Goal: Submit feedback/report problem: Submit feedback/report problem

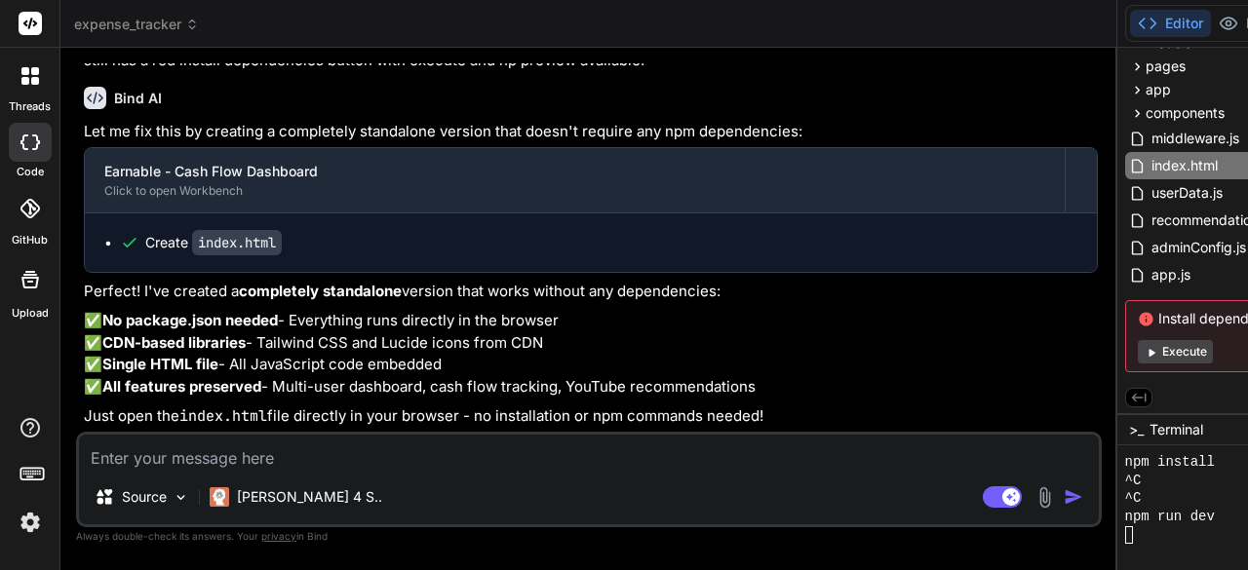
scroll to position [35105, 0]
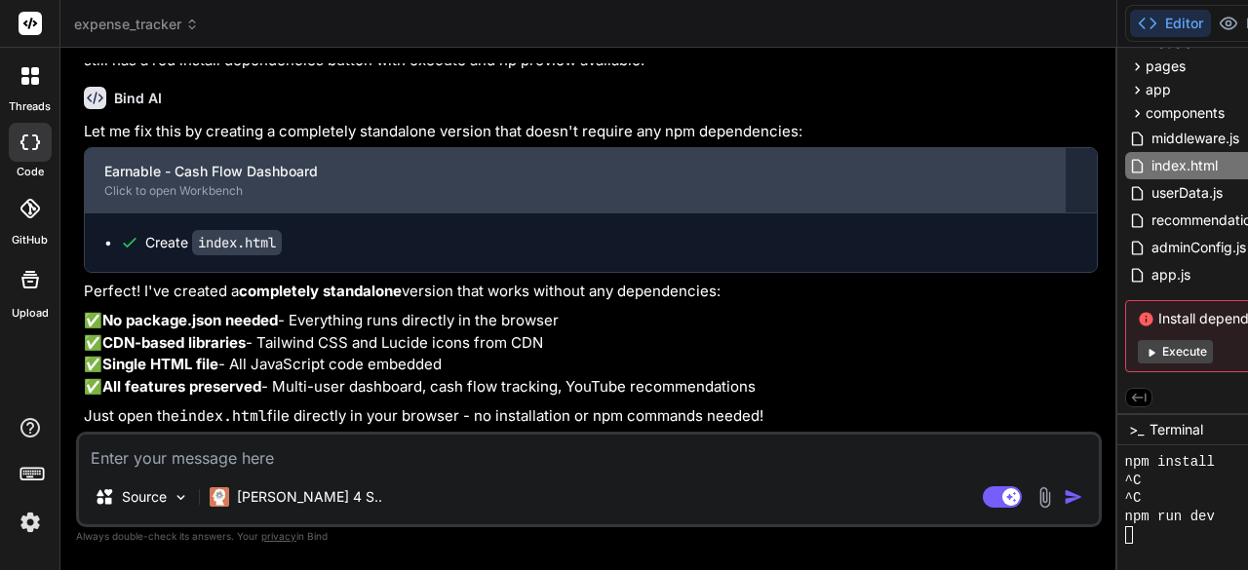
click at [253, 181] on div "Earnable - Cash Flow Dashboard" at bounding box center [574, 171] width 941 height 19
click at [242, 213] on div "Earnable - Cash Flow Dashboard Click to open Workbench" at bounding box center [575, 180] width 980 height 64
click at [230, 199] on div "Click to open Workbench" at bounding box center [574, 191] width 941 height 16
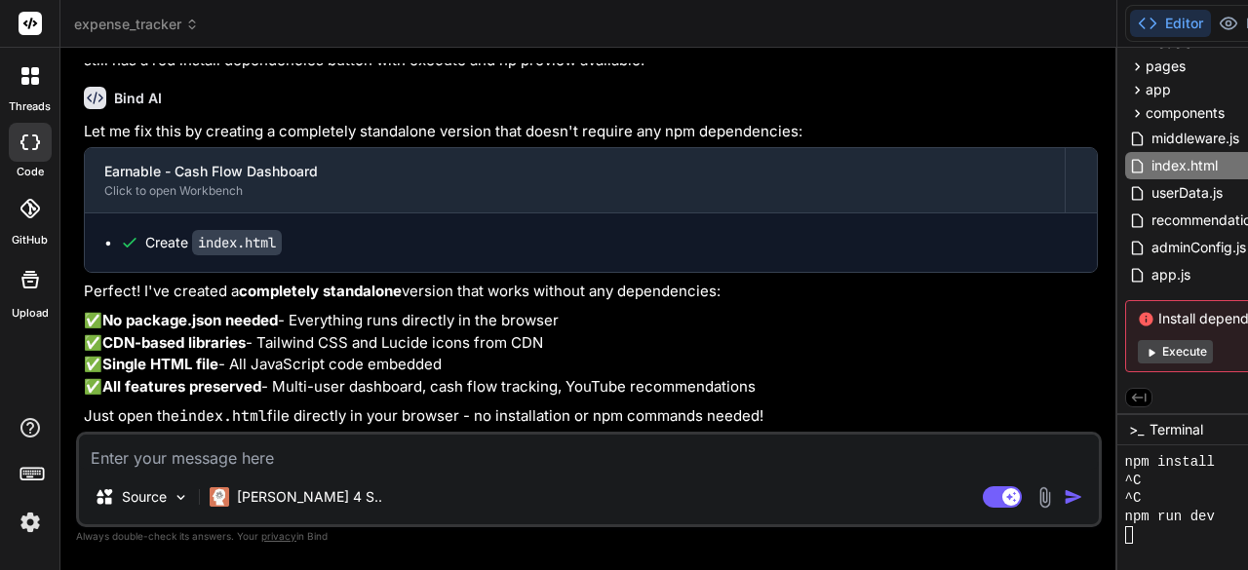
click at [254, 456] on textarea at bounding box center [589, 452] width 1020 height 35
type textarea "t"
type textarea "x"
type textarea "th"
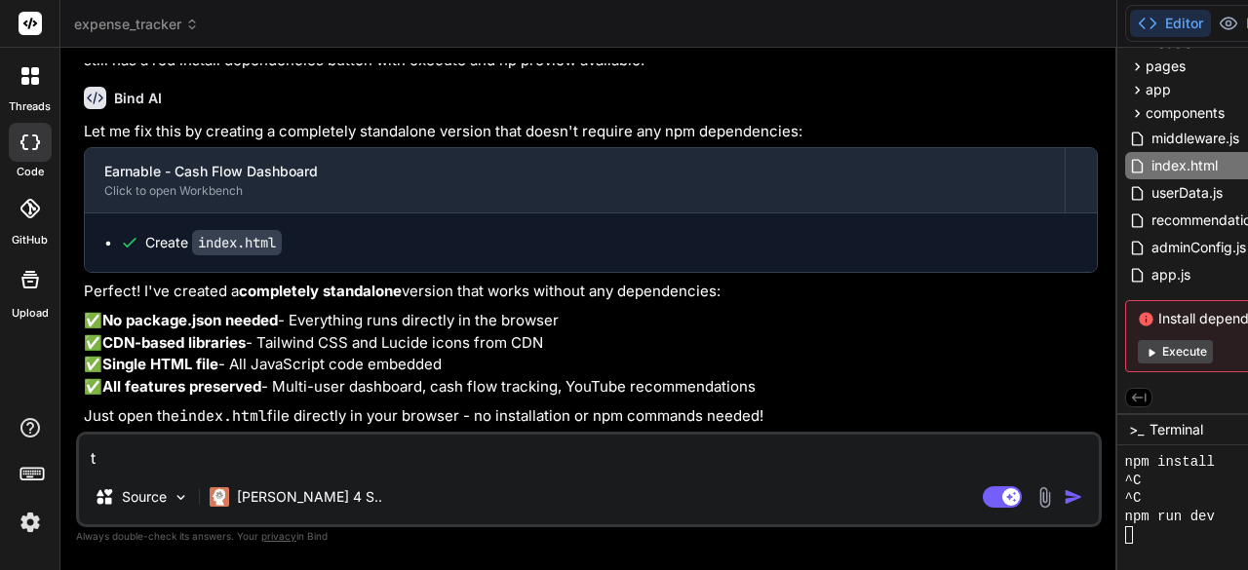
type textarea "x"
type textarea "the"
type textarea "x"
type textarea "ther"
type textarea "x"
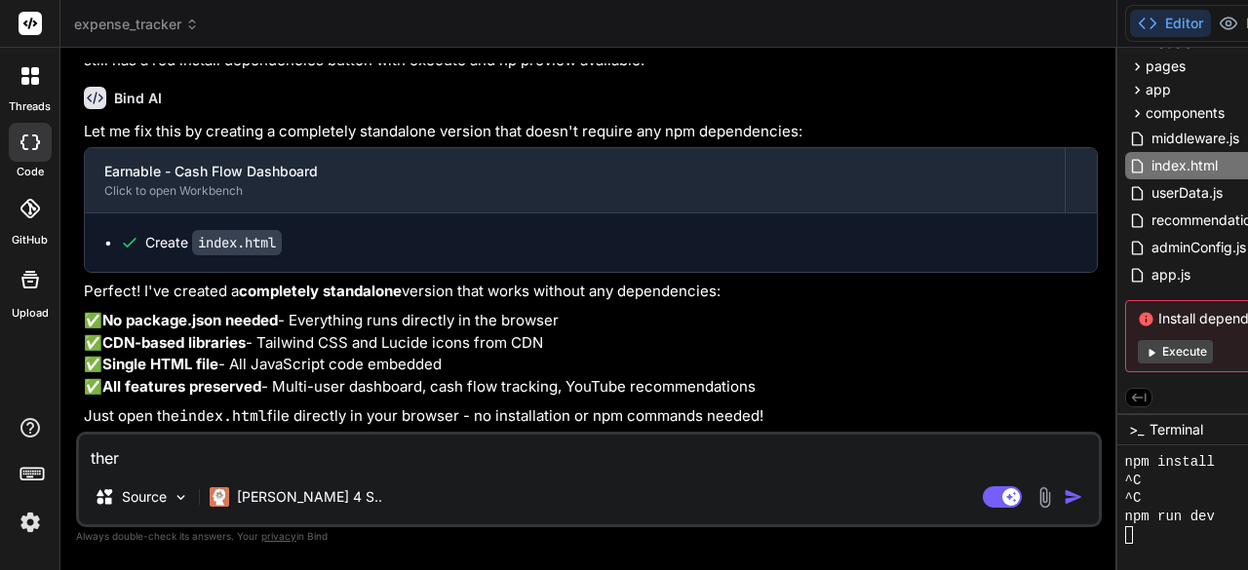
type textarea "there"
type textarea "x"
type textarea "there"
type textarea "x"
type textarea "there i"
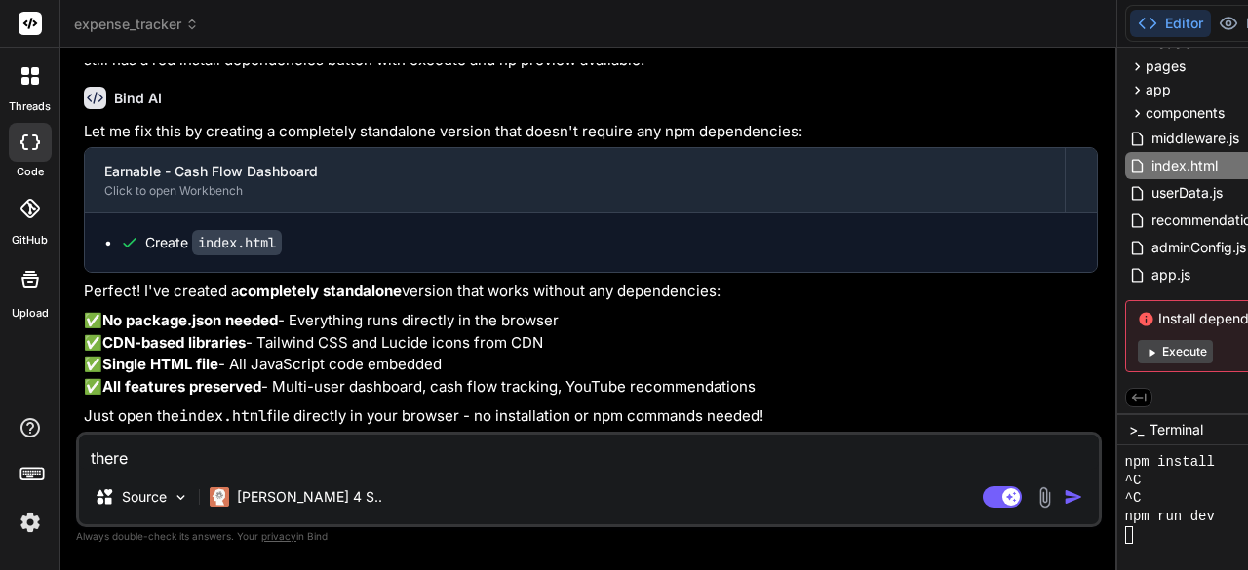
type textarea "x"
type textarea "there is"
type textarea "x"
type textarea "there is"
type textarea "x"
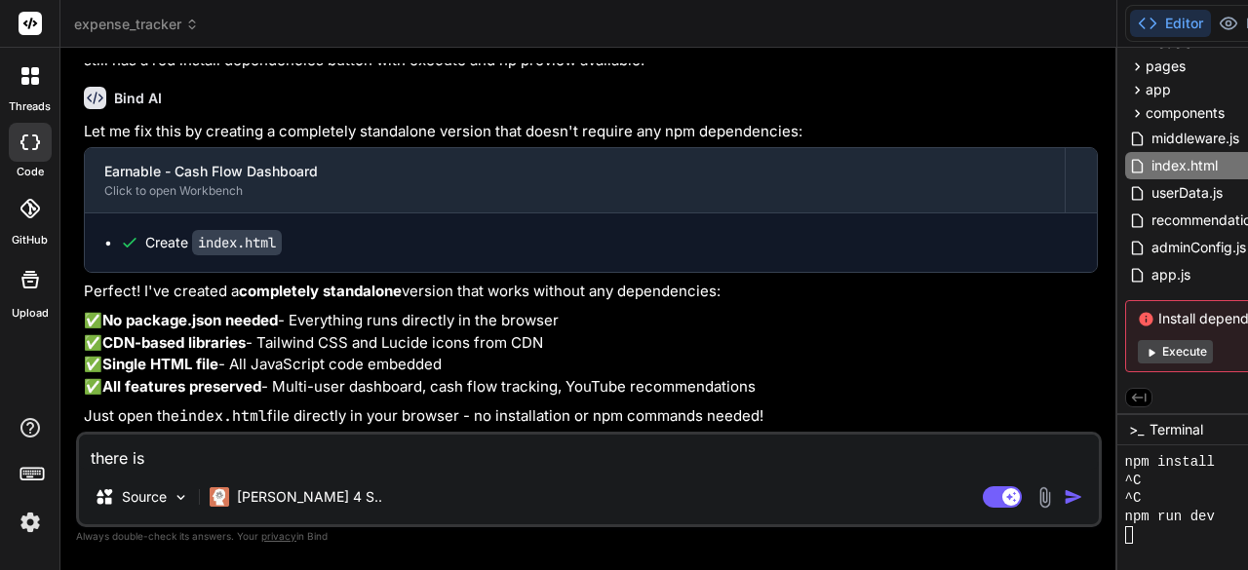
type textarea "there is n"
type textarea "x"
type textarea "there is no"
type textarea "x"
type textarea "there is no"
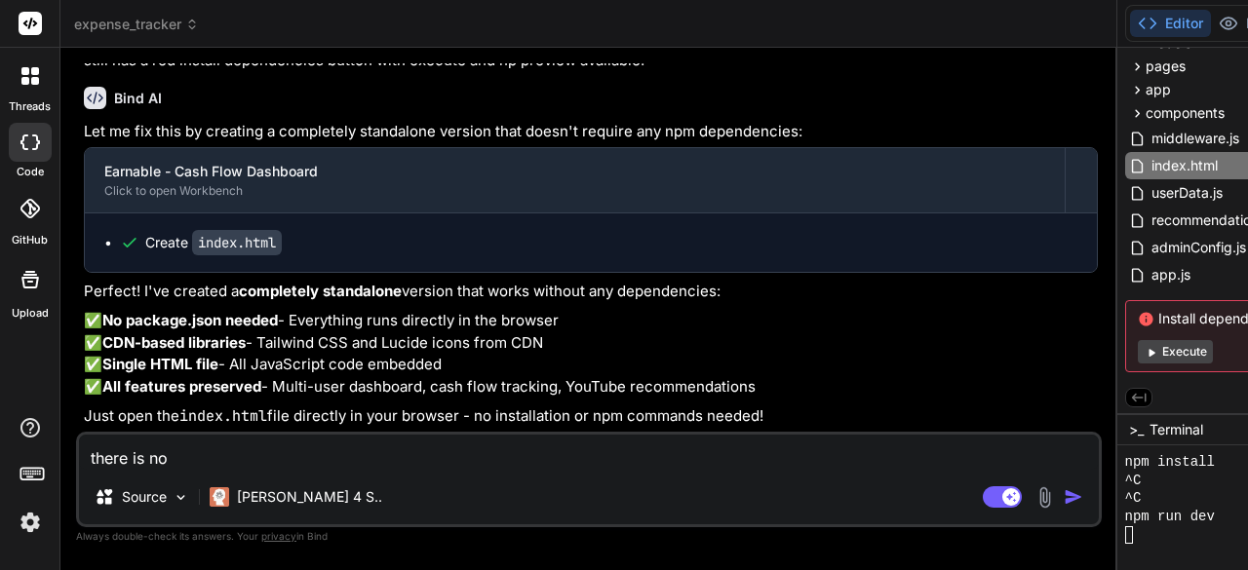
type textarea "x"
type textarea "there is no i"
type textarea "x"
type textarea "there is no in"
type textarea "x"
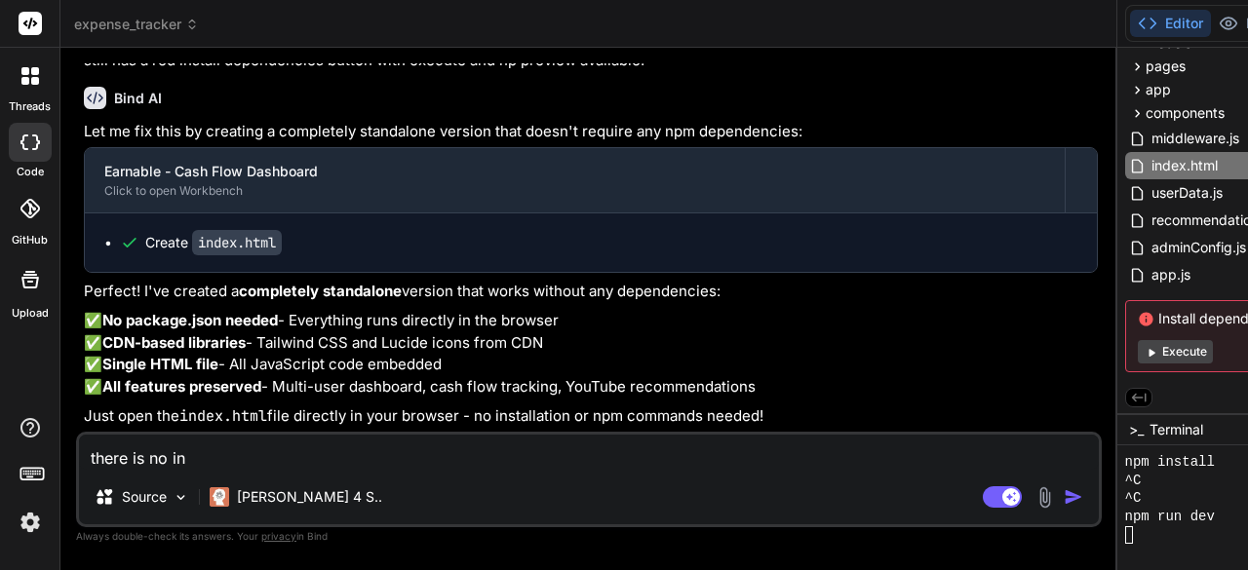
type textarea "there is no ind"
type textarea "x"
type textarea "there is no [GEOGRAPHIC_DATA]"
type textarea "x"
type textarea "there is no index"
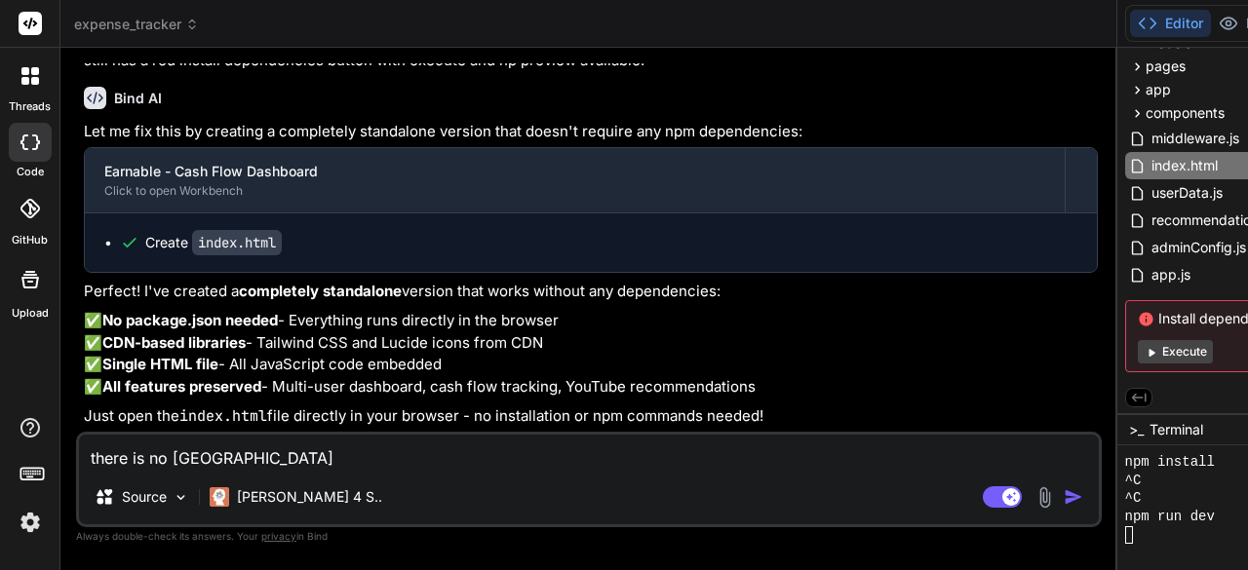
type textarea "x"
type textarea "there is no index"
type textarea "x"
type textarea "there is no index h"
type textarea "x"
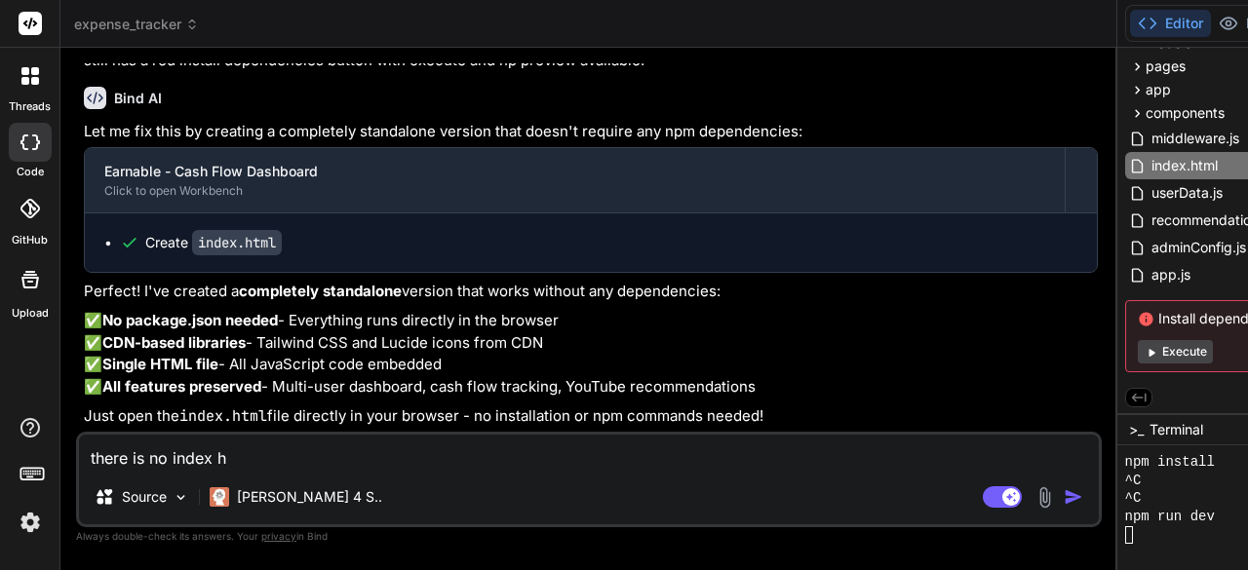
type textarea "there is no index ht"
type textarea "x"
type textarea "there is no index htm"
type textarea "x"
type textarea "there is no index html"
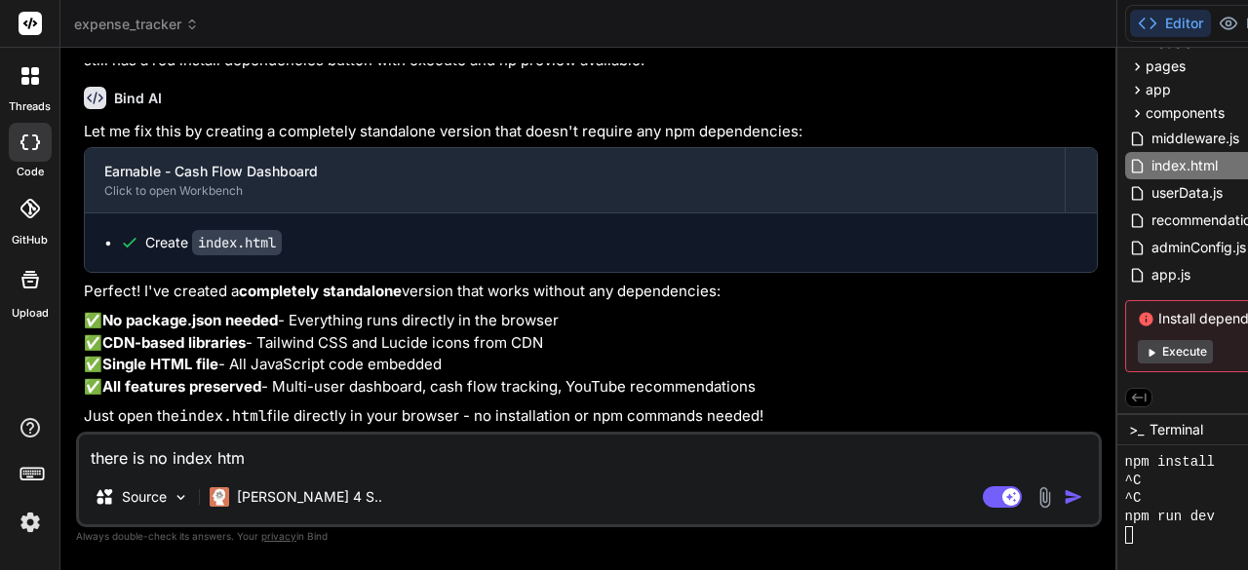
type textarea "x"
type textarea "there is no index html"
type textarea "x"
type textarea "there is no index html a"
type textarea "x"
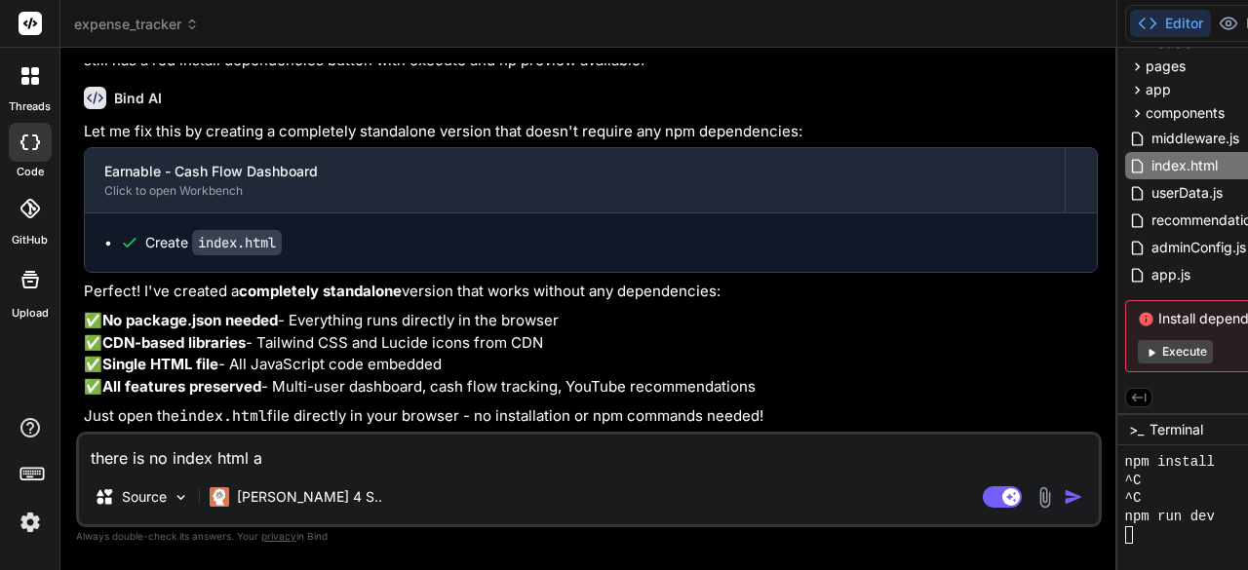
type textarea "there is no index html as"
type textarea "x"
type textarea "there is no index html as"
type textarea "x"
type textarea "there is no index html as t"
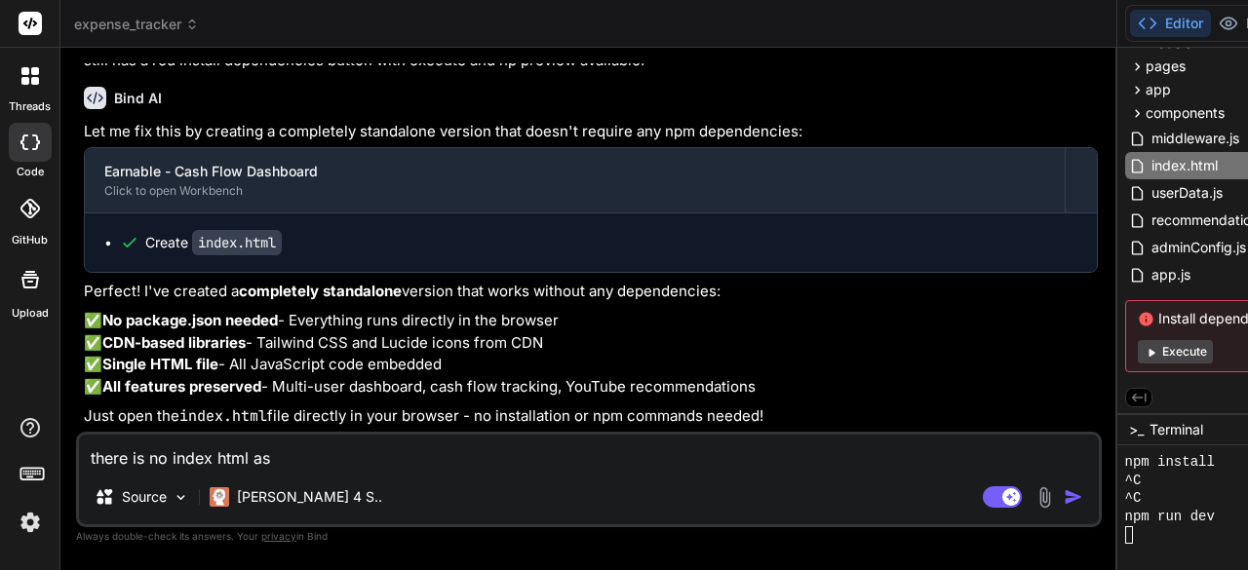
type textarea "x"
type textarea "there is no index html as th"
type textarea "x"
type textarea "there is no index html as the"
type textarea "x"
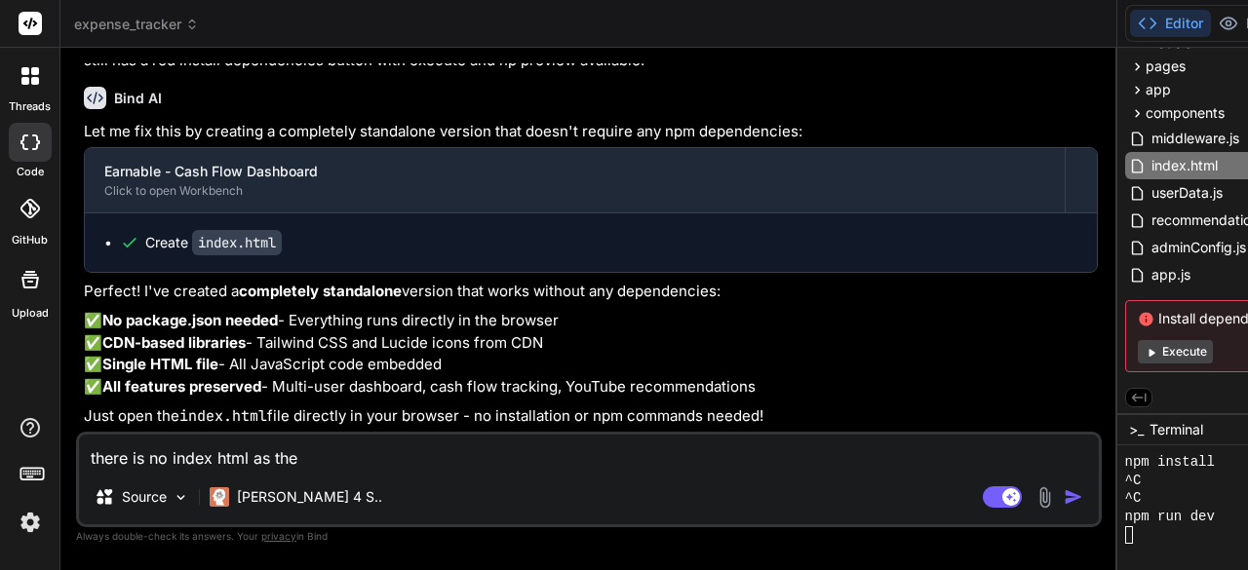
type textarea "there is no index html as the"
type textarea "x"
type textarea "there is no index html as the a"
type textarea "x"
type textarea "there is no index html as the ap"
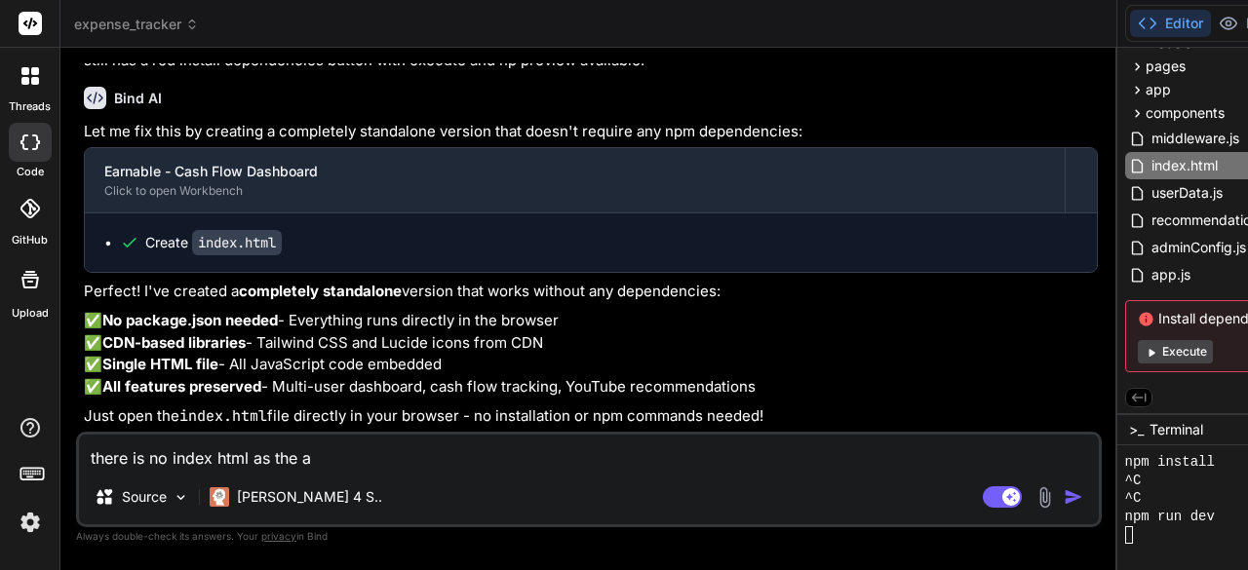
type textarea "x"
type textarea "there is no index html as the app"
type textarea "x"
type textarea "there is no index html as the app"
type textarea "x"
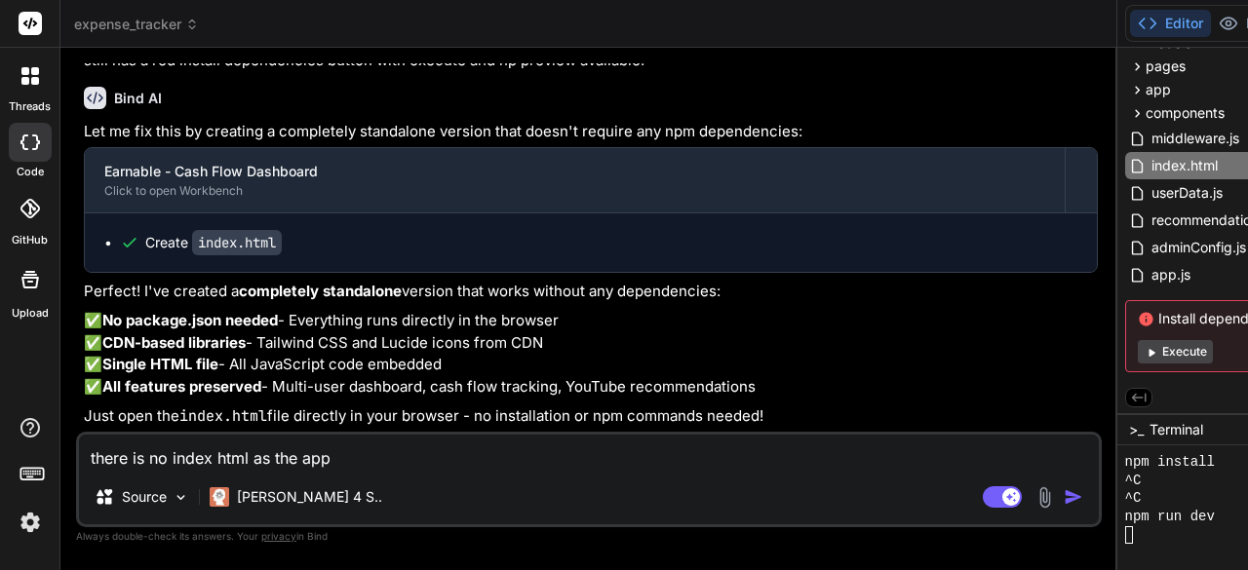
type textarea "there is no index html as the app i"
type textarea "x"
type textarea "there is no index html as the app is"
type textarea "x"
type textarea "there is no index html as the app is"
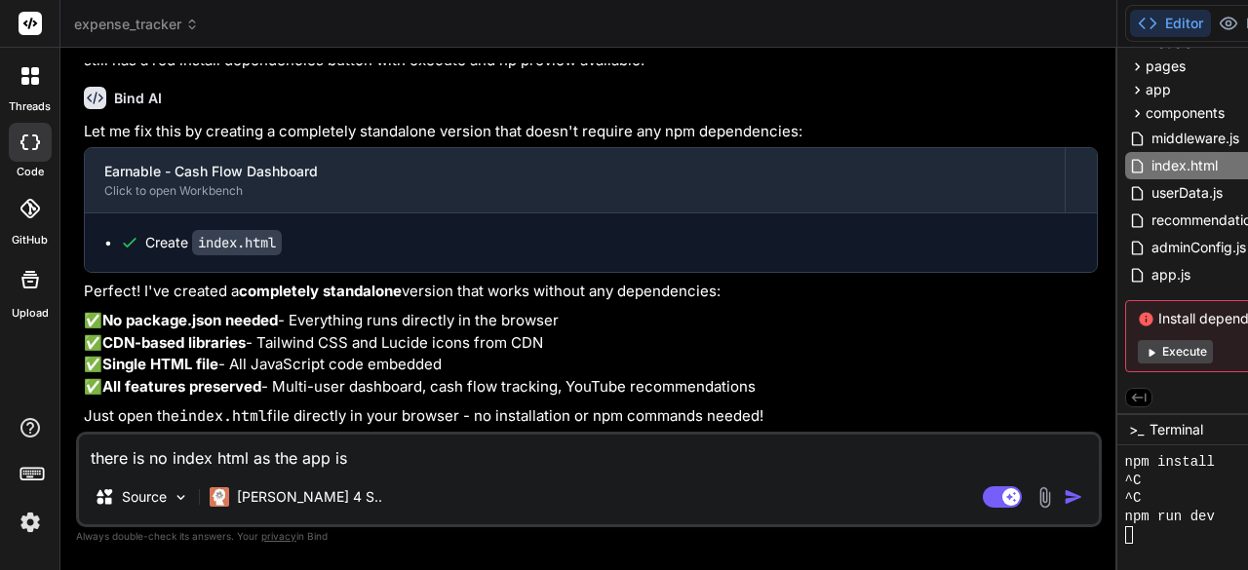
type textarea "x"
type textarea "there is no index html as the app is s"
type textarea "x"
type textarea "there is no index html as the app is st"
type textarea "x"
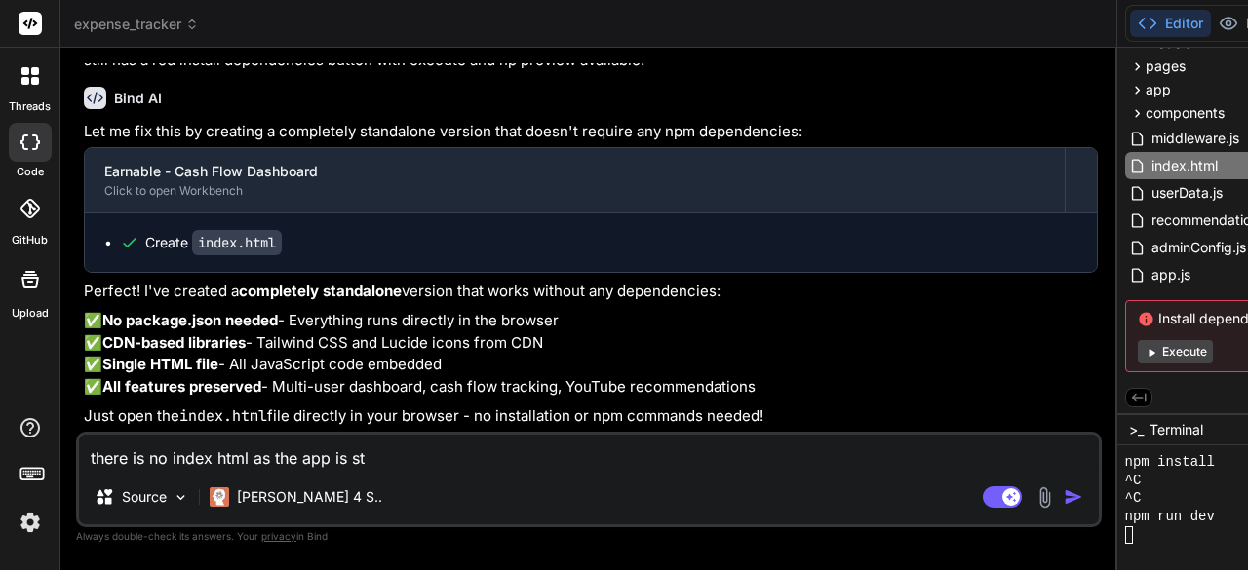
type textarea "there is no index html as the app is stu"
type textarea "x"
type textarea "there is no index html as the app is stuc"
type textarea "x"
type textarea "there is no index html as the app is stuck"
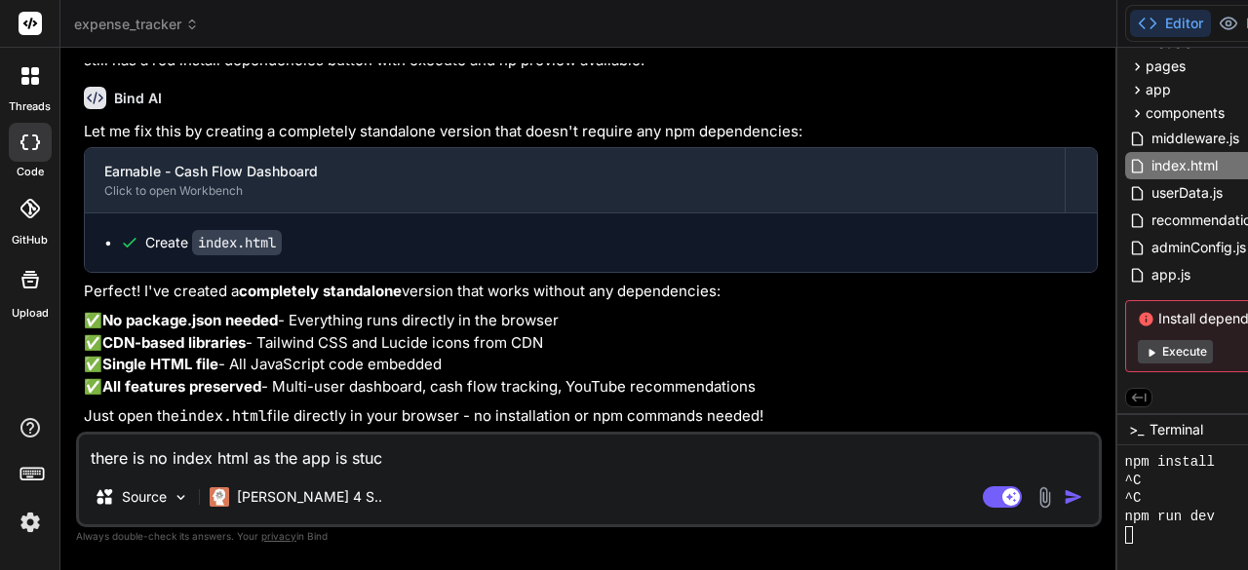
type textarea "x"
type textarea "there is no index html as the app is stuck"
type textarea "x"
type textarea "there is no index html as the app is stuck a"
type textarea "x"
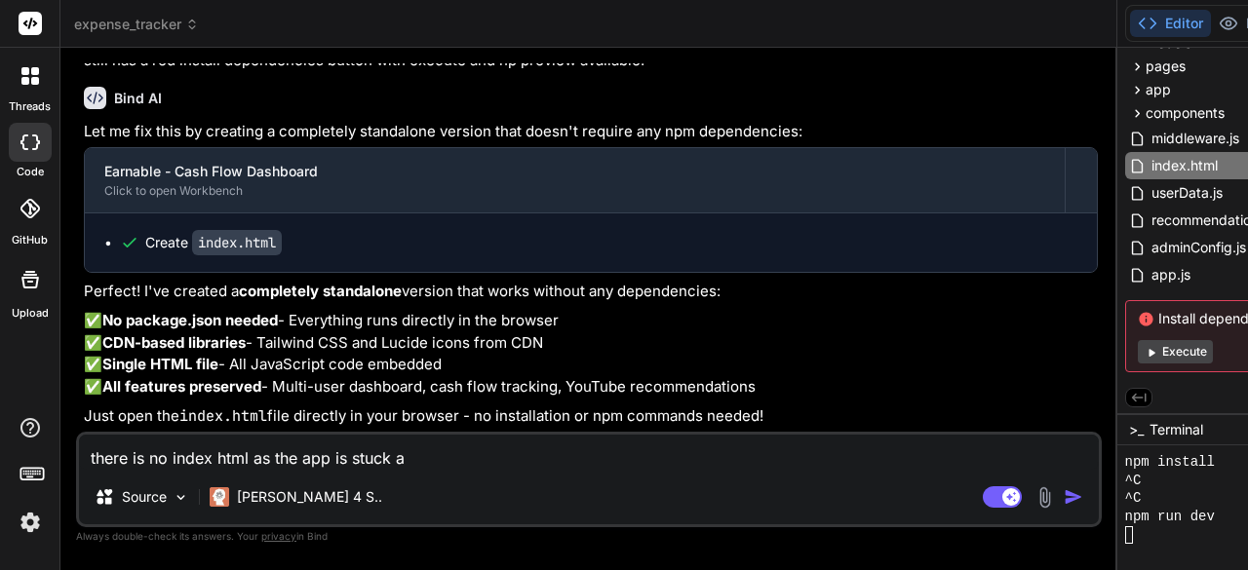
type textarea "there is no index html as the app is stuck an"
type textarea "x"
type textarea "there is no index html as the app is stuck and"
type textarea "x"
type textarea "there is no index html as the app is stuck and"
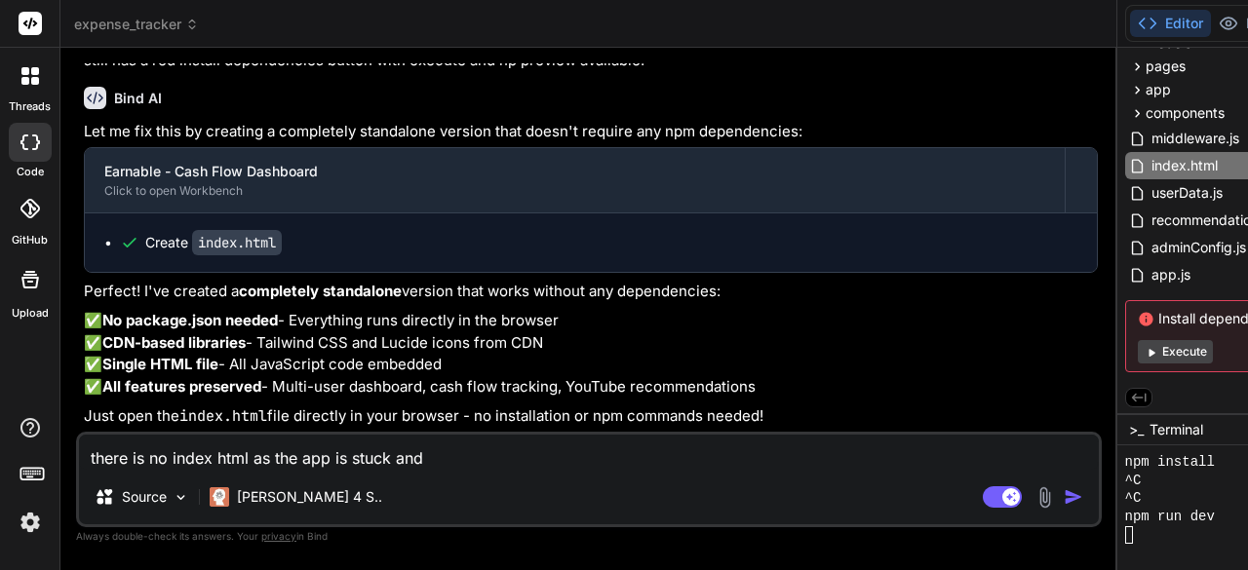
type textarea "x"
type textarea "there is no index html as the app is stuck and"
type textarea "x"
type textarea "there is no index html as the app is stuck and s"
type textarea "x"
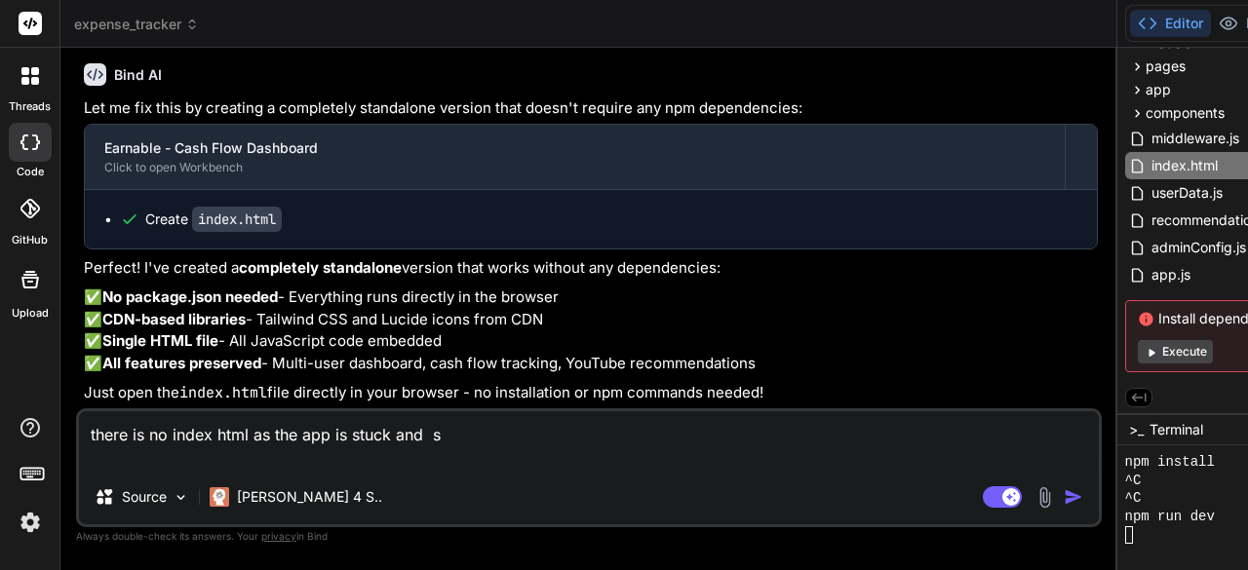
type textarea "there is no index html as the app is stuck and st"
type textarea "x"
type textarea "there is no index html as the app is stuck and sti"
type textarea "x"
type textarea "there is no index html as the app is stuck and stil"
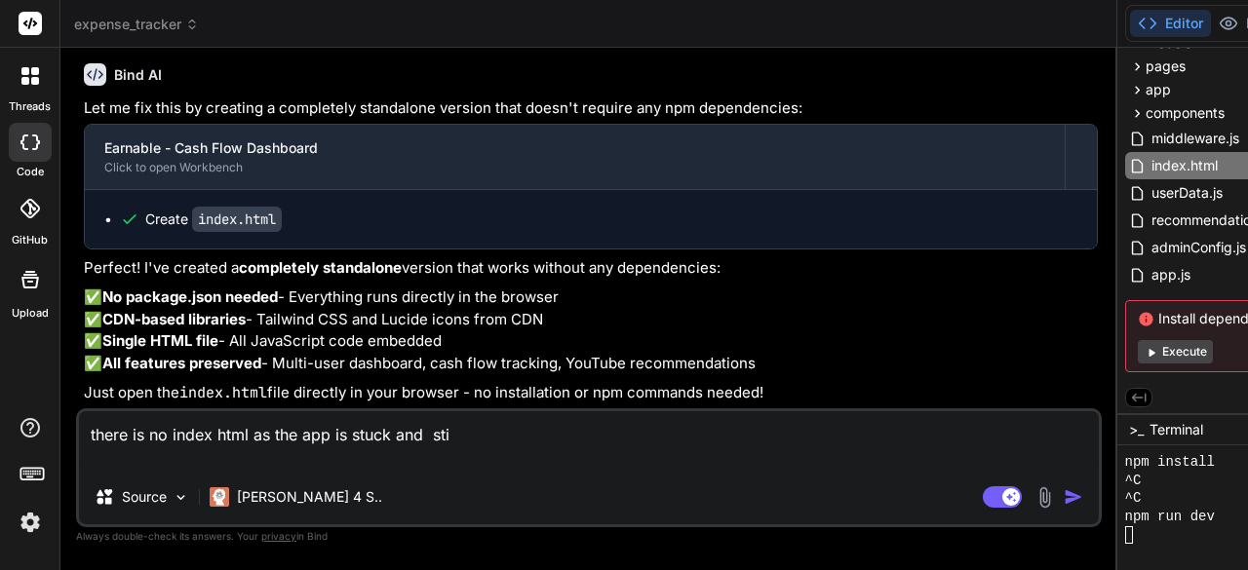
type textarea "x"
type textarea "there is no index html as the app is stuck and still"
type textarea "x"
type textarea "there is no index html as the app is stuck and still"
type textarea "x"
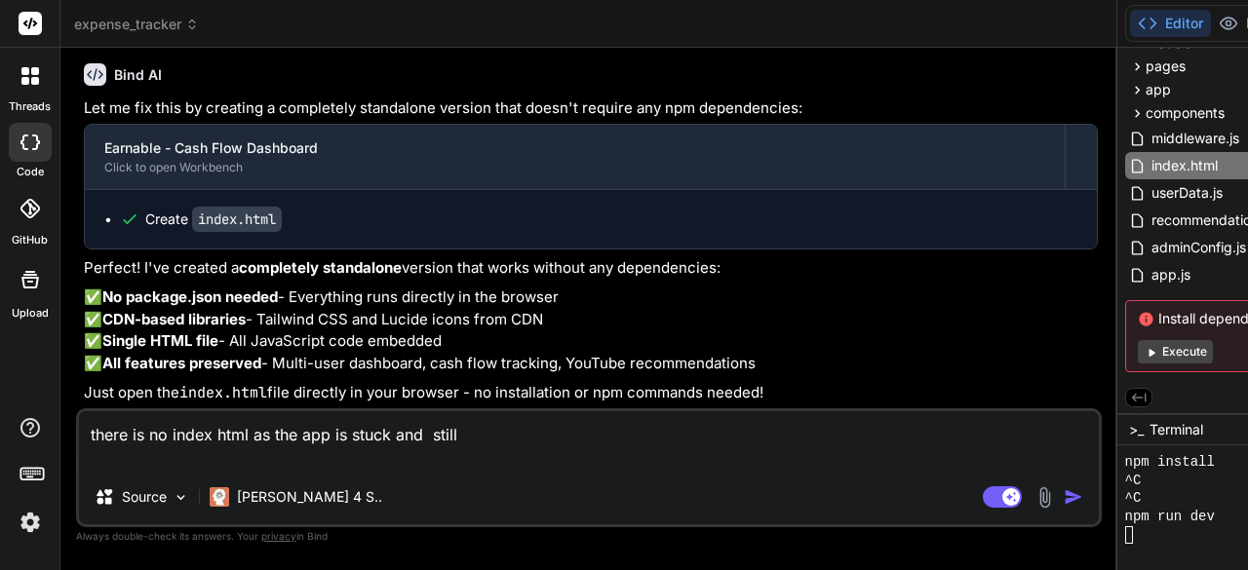
type textarea "there is no index html as the app is stuck and still h"
type textarea "x"
type textarea "there is no index html as the app is stuck and still ha"
type textarea "x"
type textarea "there is no index html as the app is stuck and still has"
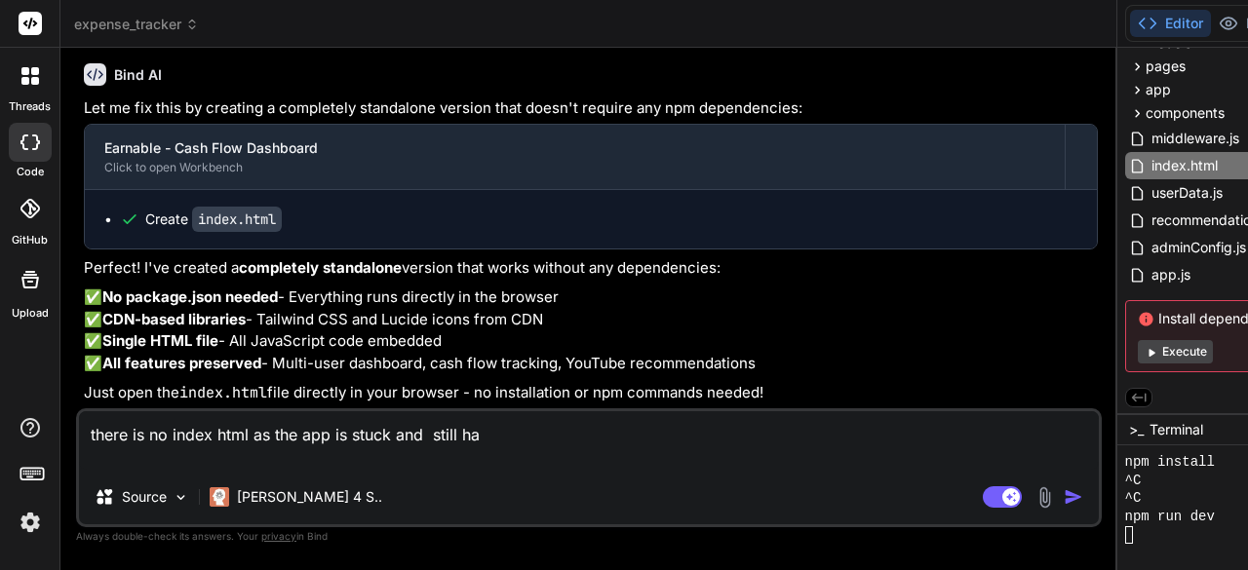
type textarea "x"
type textarea "there is no index html as the app is stuck and still has"
type textarea "x"
type textarea "there is no index html as the app is stuck and still has i"
type textarea "x"
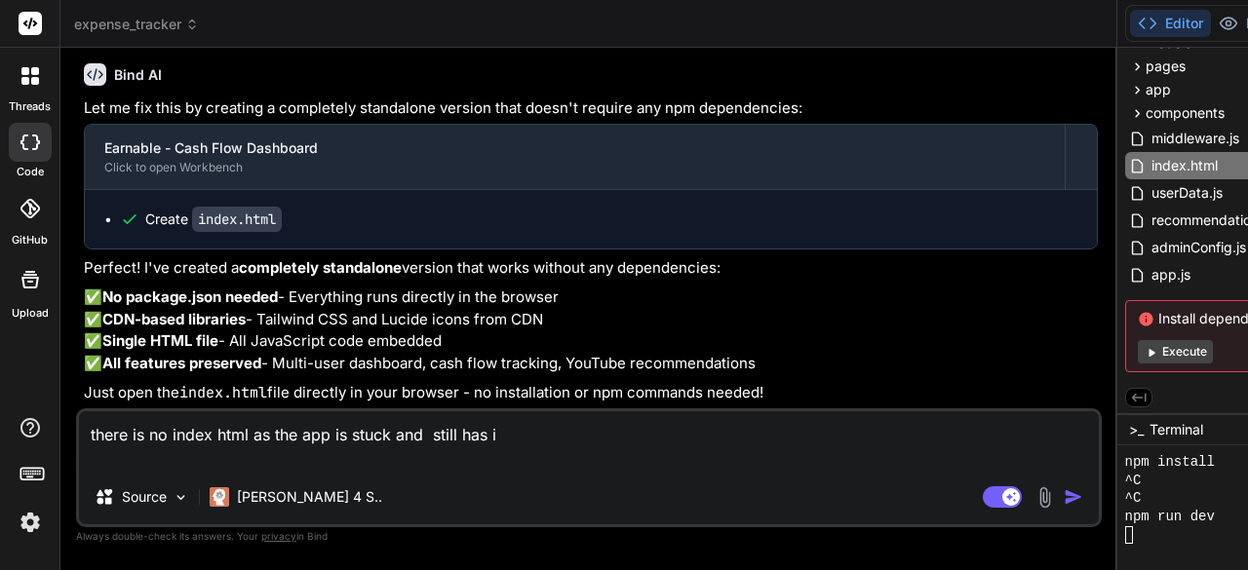
type textarea "there is no index html as the app is stuck and still has in"
type textarea "x"
type textarea "there is no index html as the app is stuck and still has ins"
type textarea "x"
type textarea "there is no index html as the app is stuck and still has insrt"
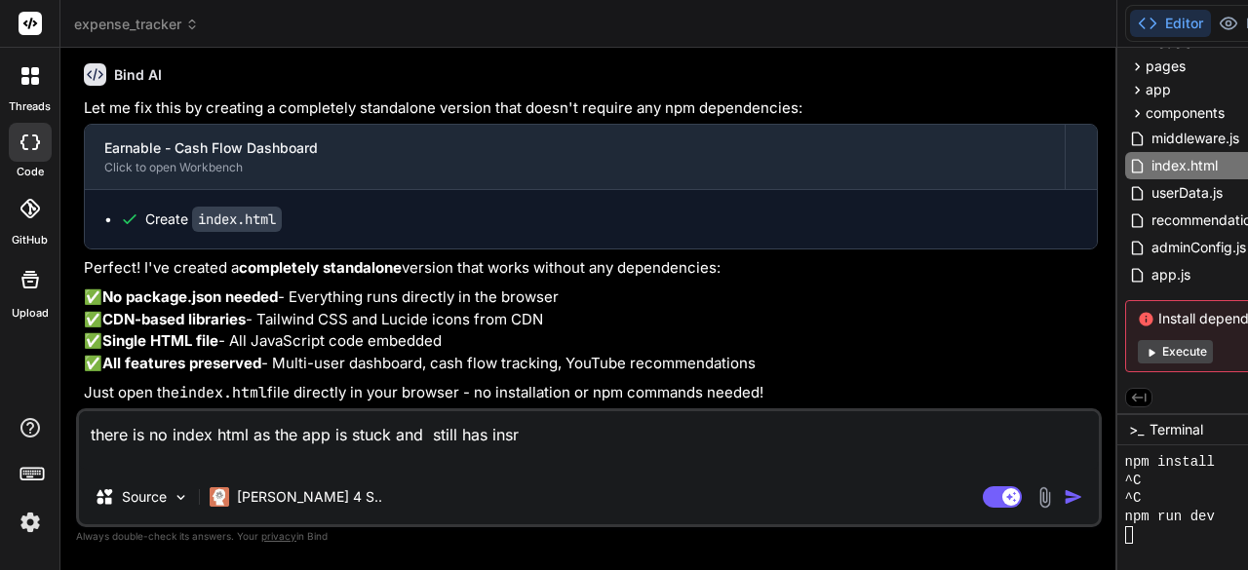
type textarea "x"
type textarea "there is no index html as the app is stuck and still has insr"
type textarea "x"
type textarea "there is no index html as the app is stuck and still has ins"
type textarea "x"
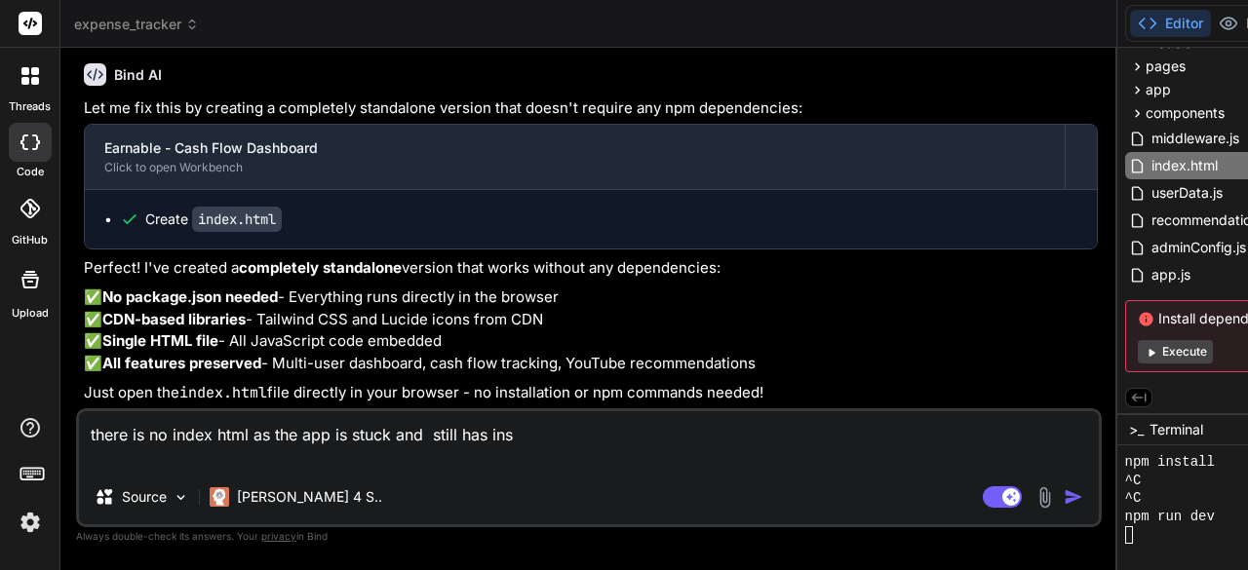
type textarea "there is no index html as the app is stuck and still has inst"
type textarea "x"
type textarea "there is no index html as the app is stuck and still has insta"
type textarea "x"
type textarea "there is no index html as the app is stuck and still has instal"
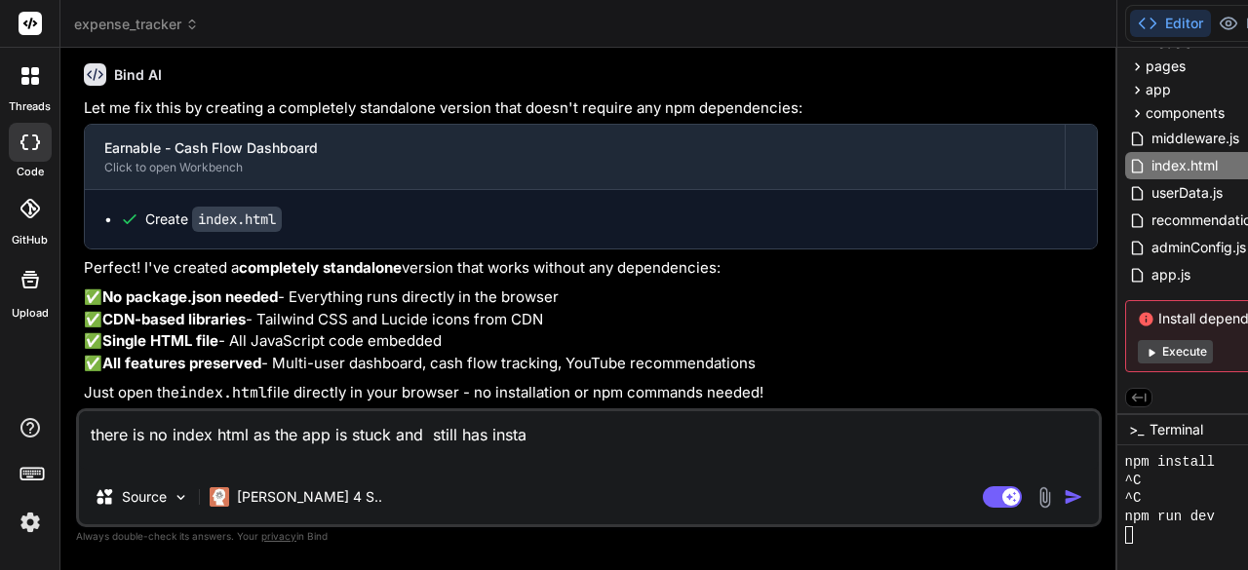
type textarea "x"
type textarea "there is no index html as the app is stuck and still has install"
type textarea "x"
type textarea "there is no index html as the app is stuck and still has install"
type textarea "x"
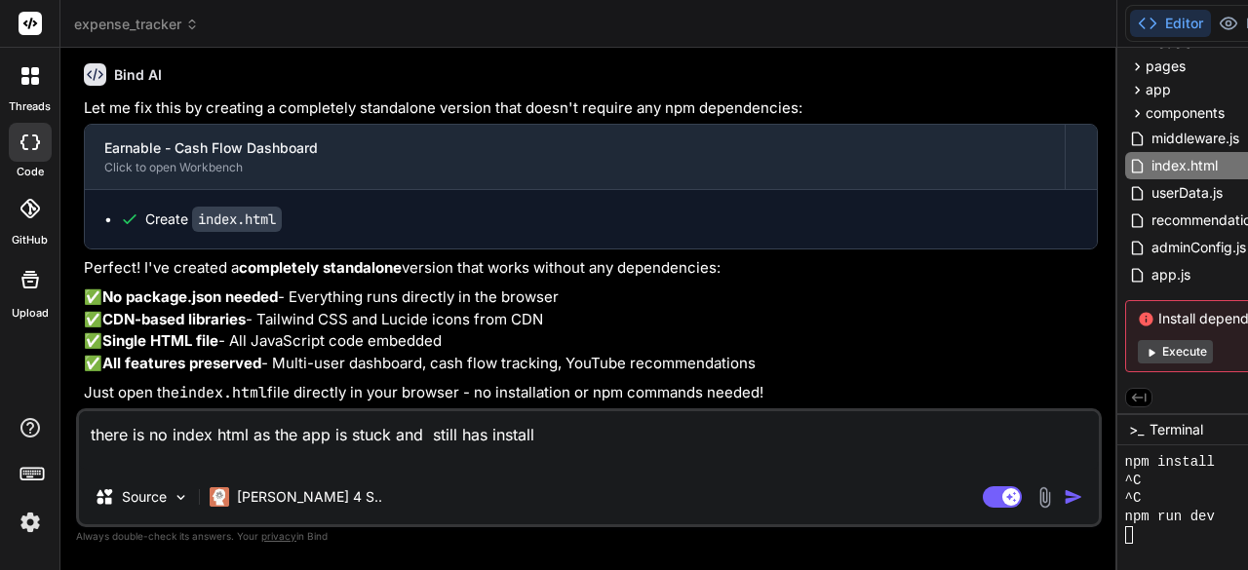
type textarea "there is no index html as the app is stuck and still has install d"
type textarea "x"
type textarea "there is no index html as the app is stuck and still has install de"
type textarea "x"
type textarea "there is no index html as the app is stuck and still has install dep"
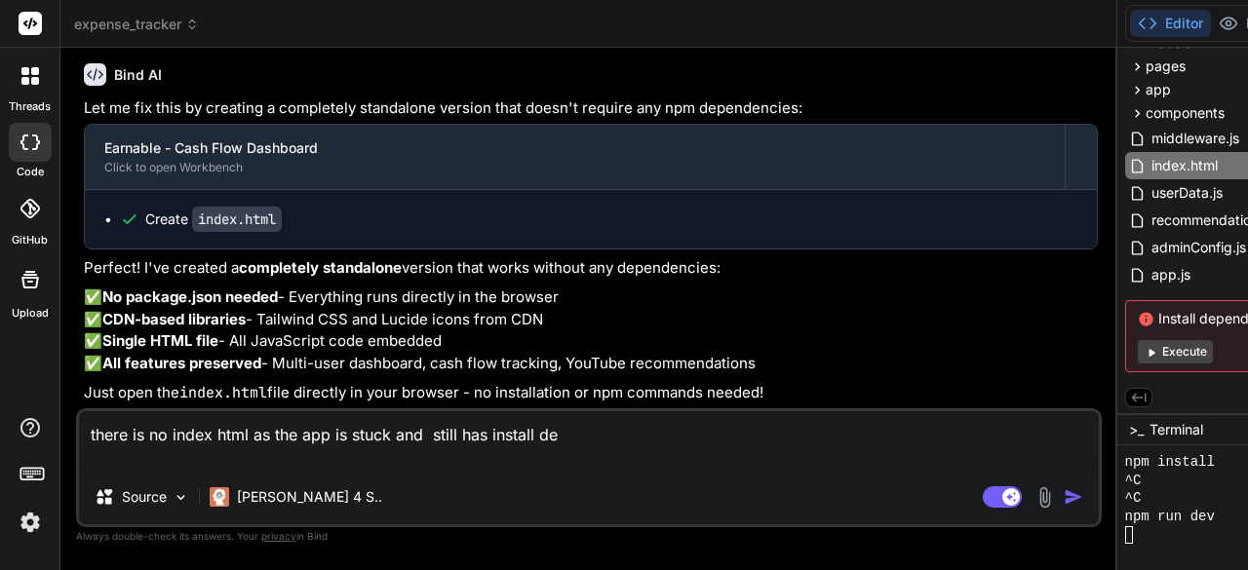
type textarea "x"
type textarea "there is no index html as the app is stuck and still has install depe"
type textarea "x"
type textarea "there is no index html as the app is stuck and still has install [MEDICAL_DATA]"
type textarea "x"
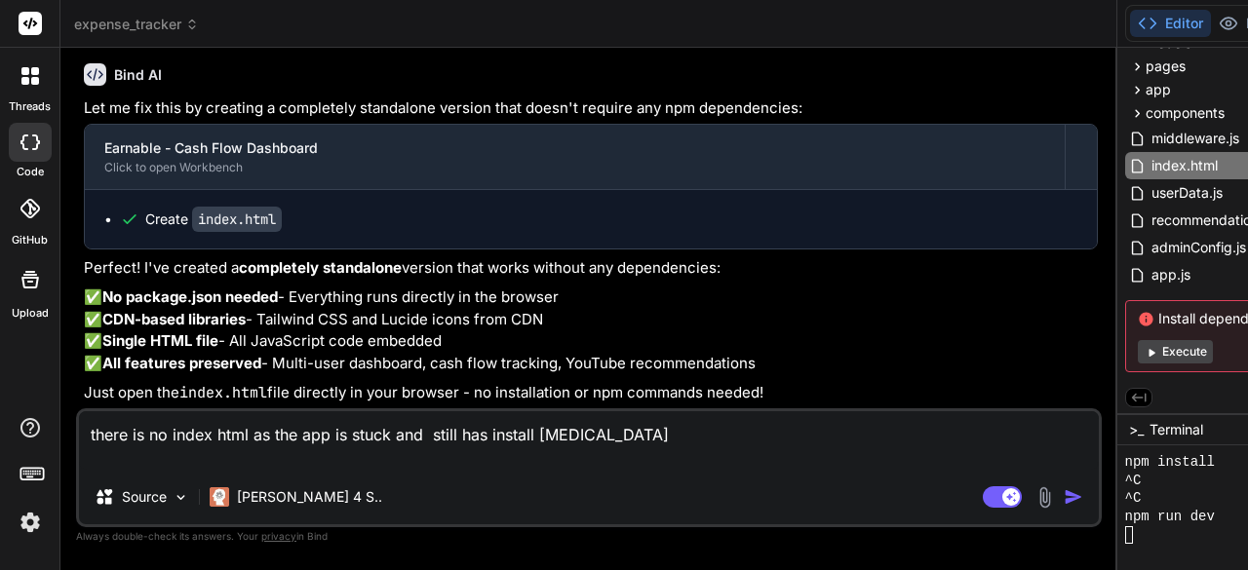
type textarea "there is no index html as the app is stuck and still has install depend"
type textarea "x"
type textarea "there is no index html as the app is stuck and still has install depende"
type textarea "x"
type textarea "there is no index html as the app is stuck and still has install dependen"
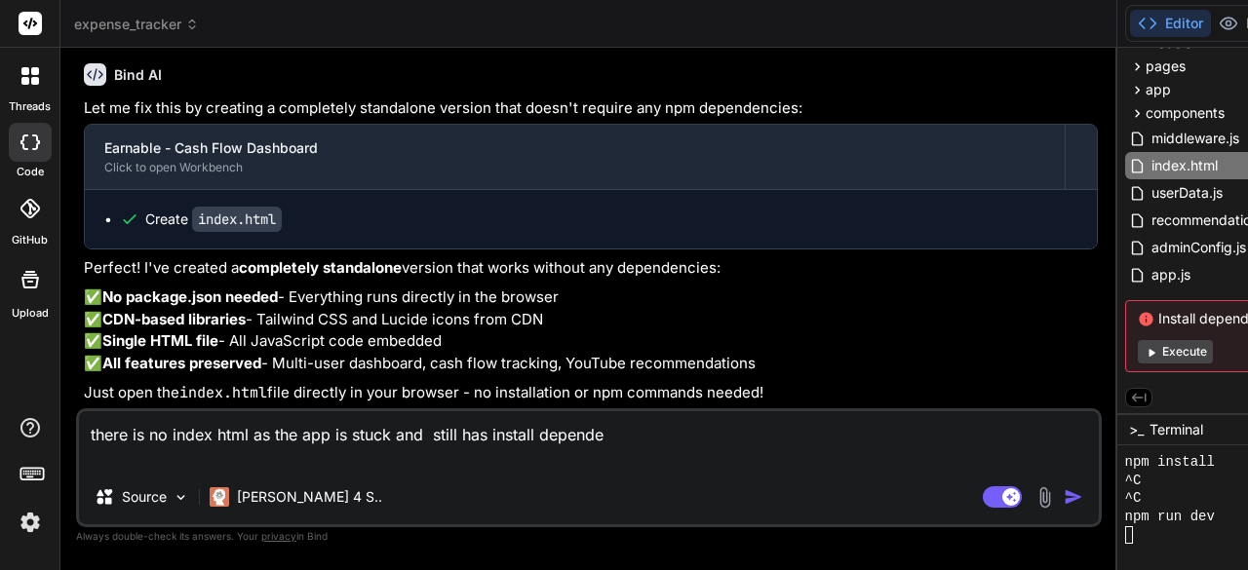
type textarea "x"
type textarea "there is no index html as the app is stuck and still has install dependenc"
type textarea "x"
type textarea "there is no index html as the app is stuck and still has install dependenci"
type textarea "x"
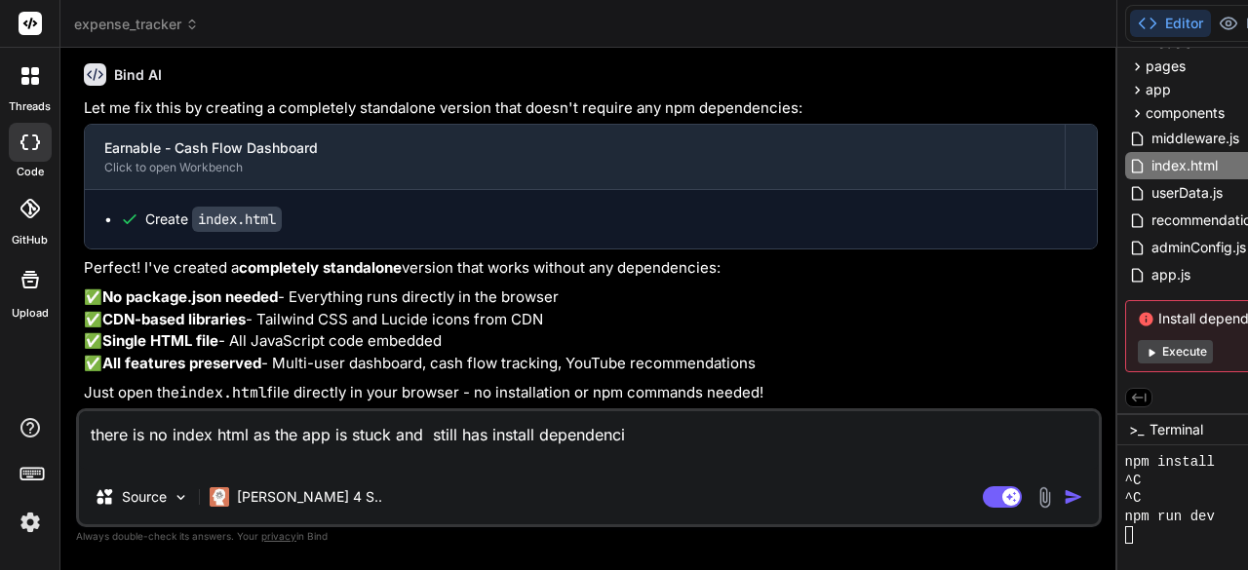
type textarea "there is no index html as the app is stuck and still has install dependencie"
type textarea "x"
type textarea "there is no index html as the app is stuck and still has install dependencies"
type textarea "x"
type textarea "there is no index html as the app is stuck and still has install dependencies"
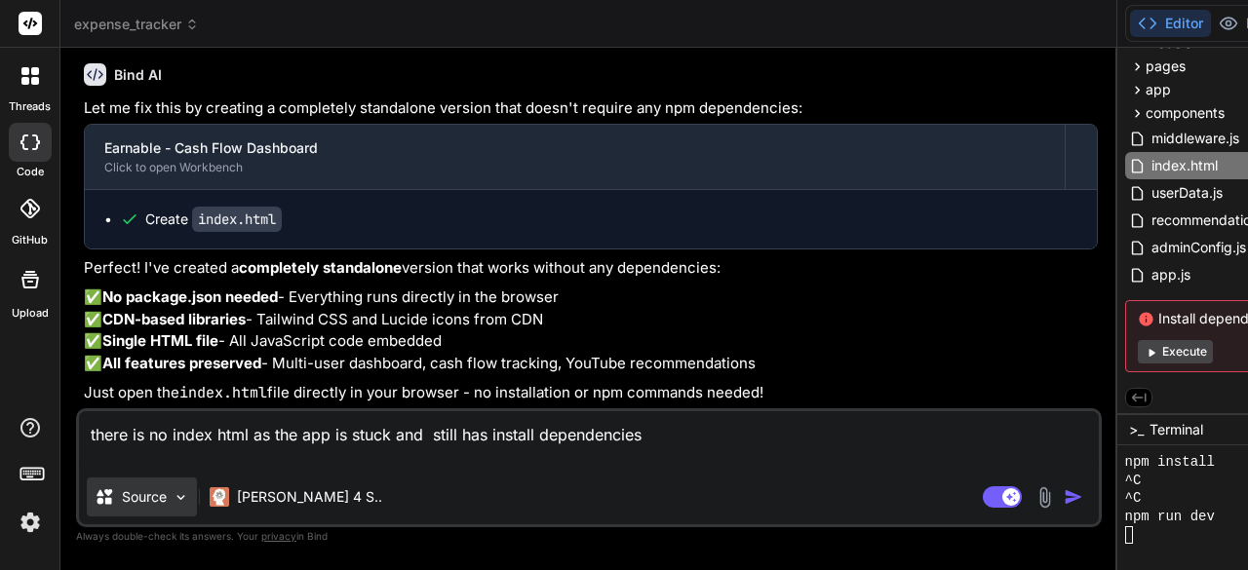
click at [186, 492] on img at bounding box center [181, 497] width 17 height 17
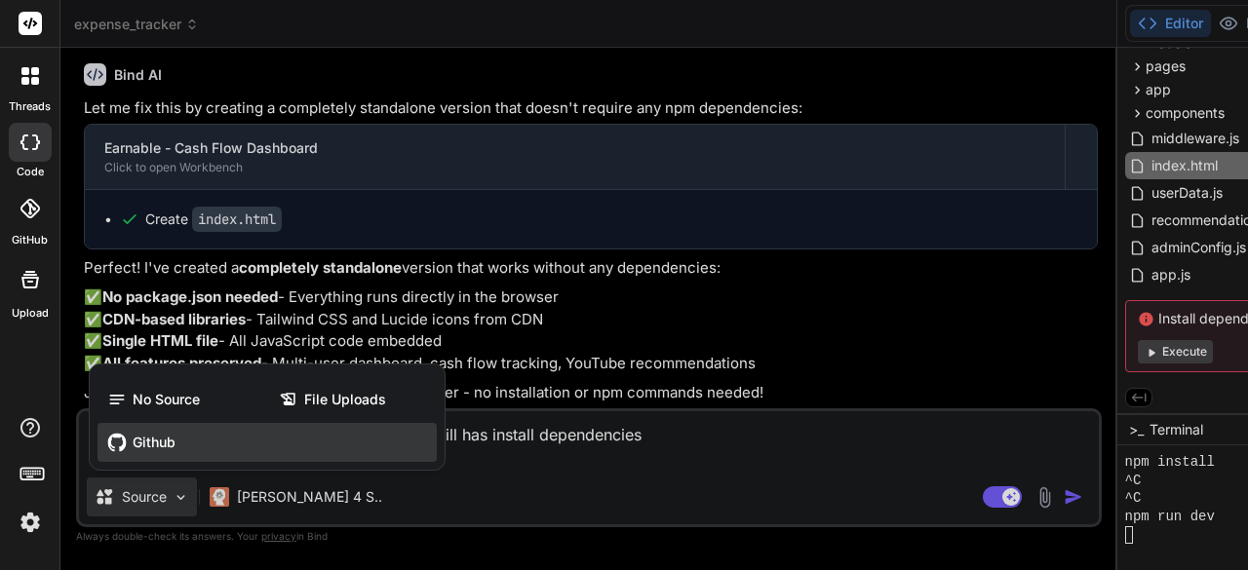
click at [166, 447] on span "Github" at bounding box center [154, 442] width 43 height 19
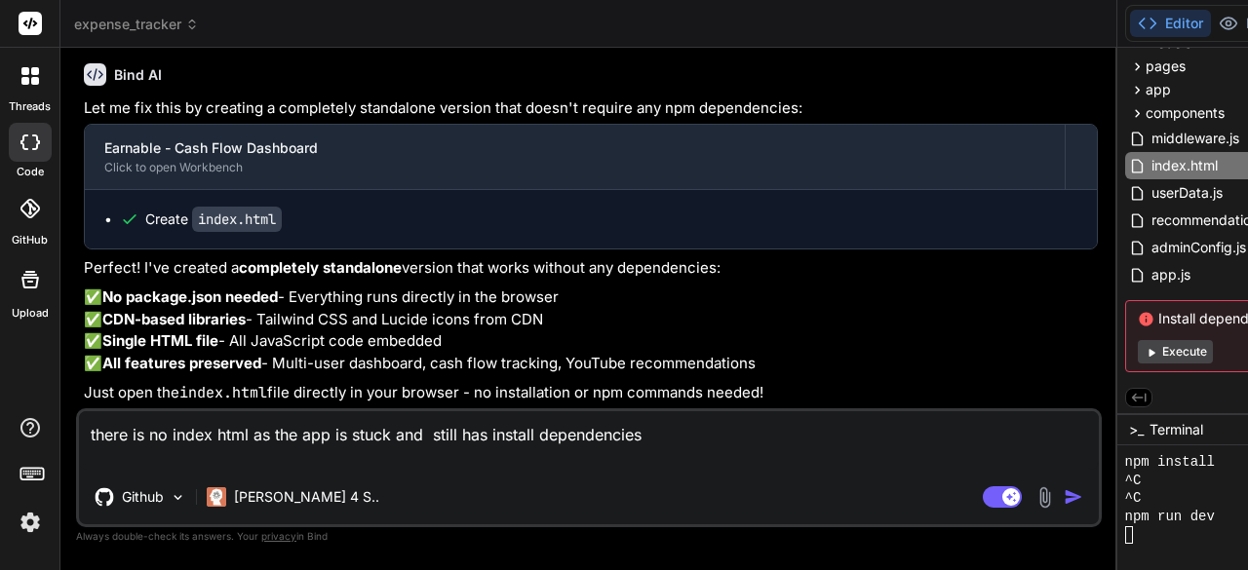
click at [1064, 496] on img "button" at bounding box center [1073, 496] width 19 height 19
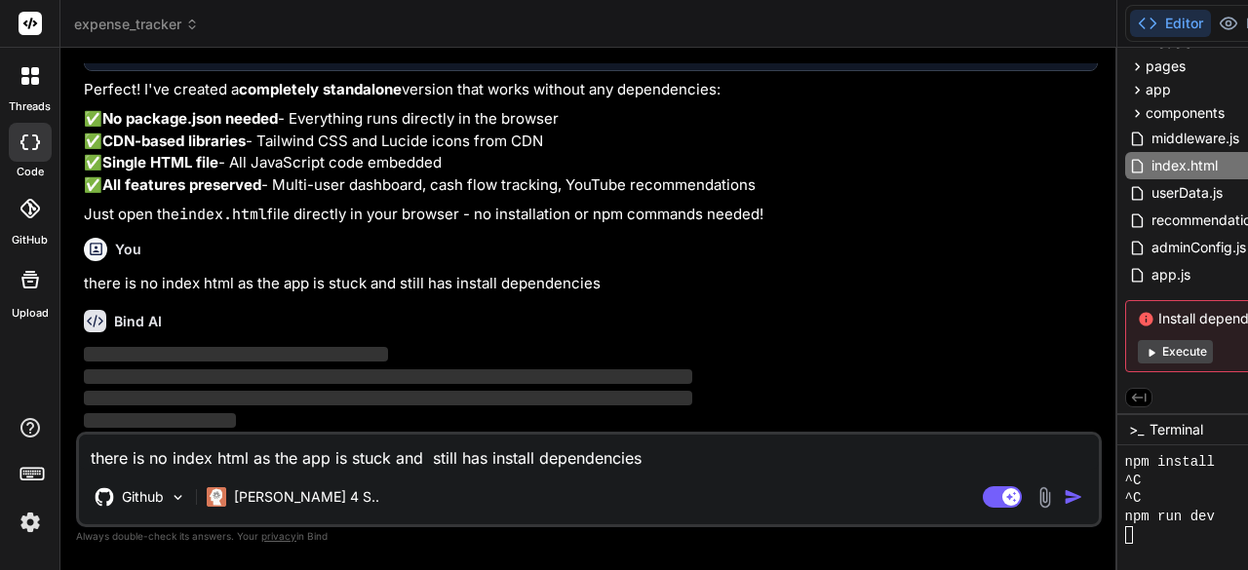
scroll to position [35621, 0]
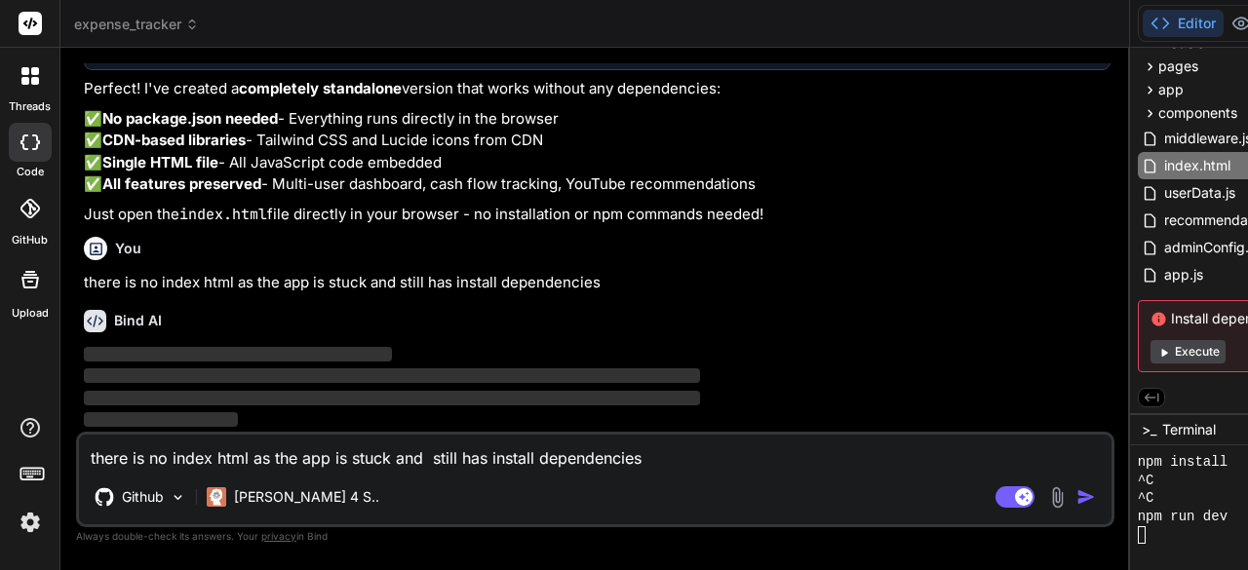
scroll to position [35566, 0]
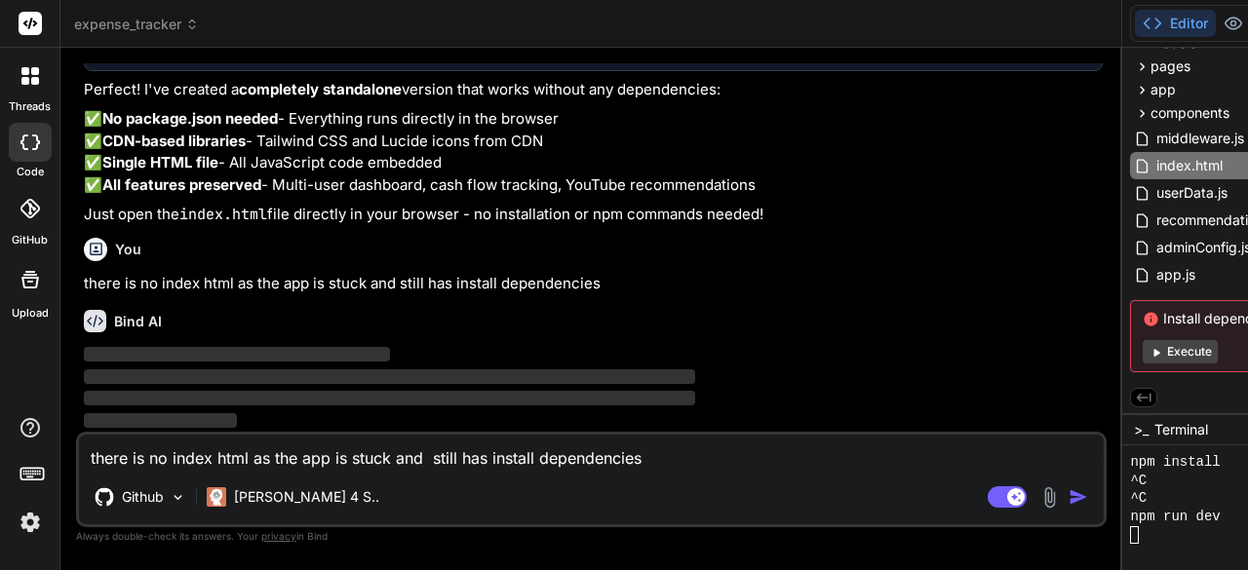
type textarea "x"
type textarea "}); </script> </body> </html>"
type textarea "x"
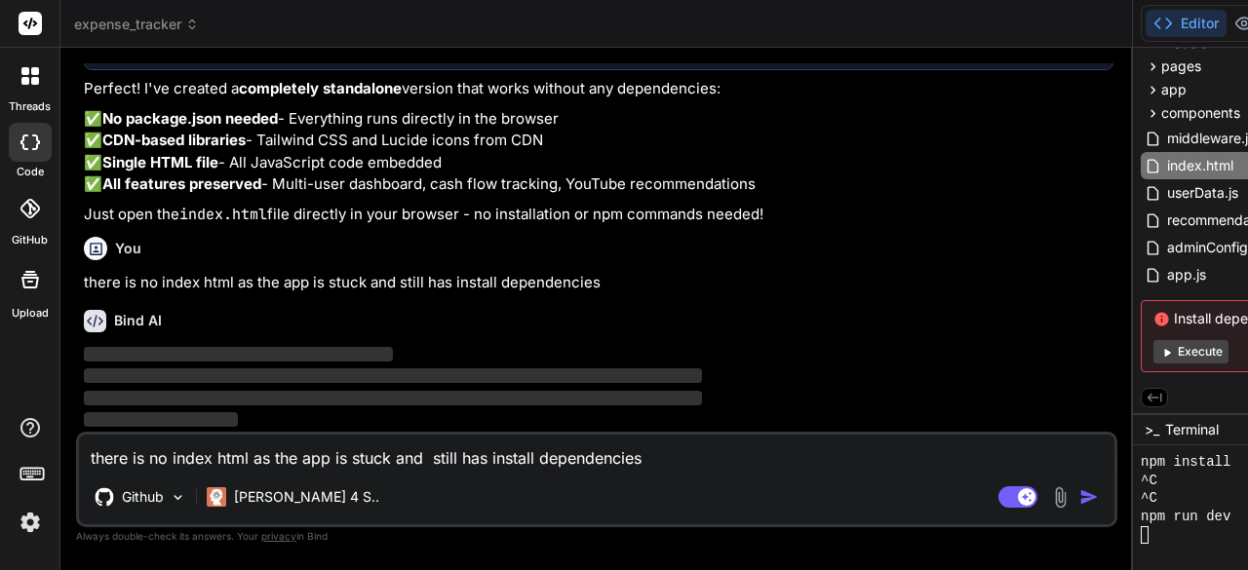
scroll to position [35485, 0]
type textarea "// Initialize the app when DOM is loaded document.addEventListener('DOMContentL…"
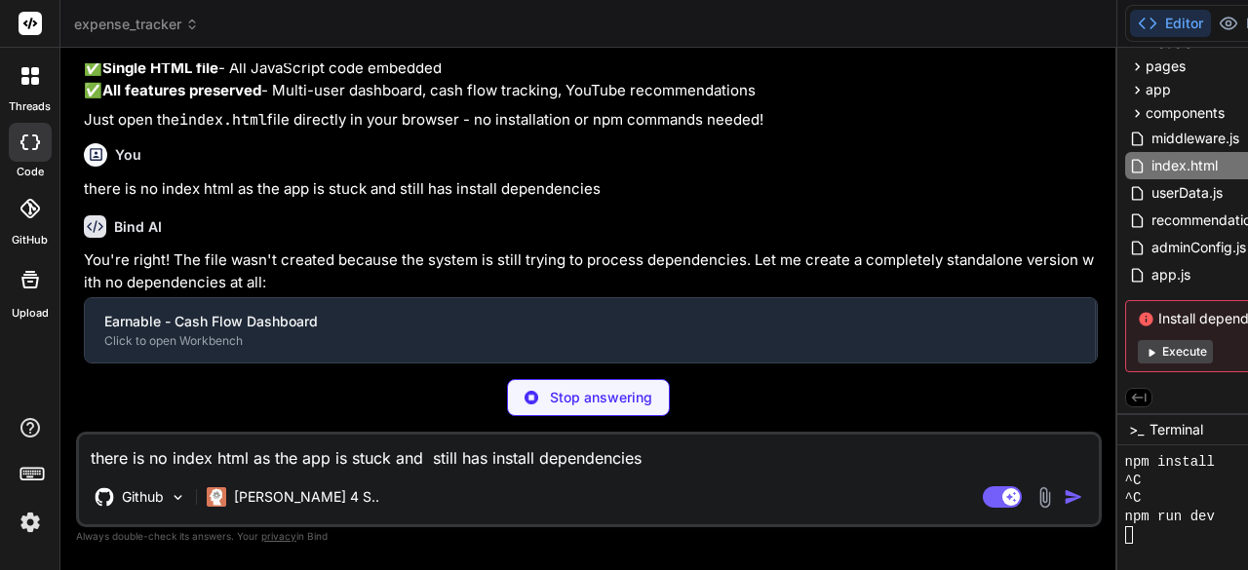
scroll to position [35621, 0]
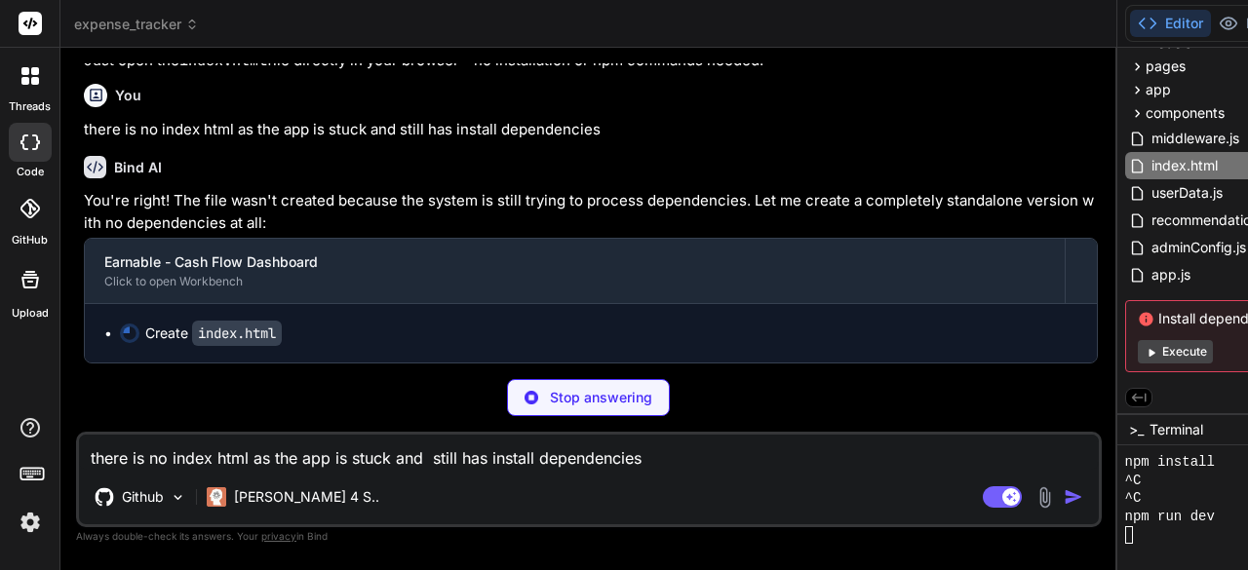
type textarea "x"
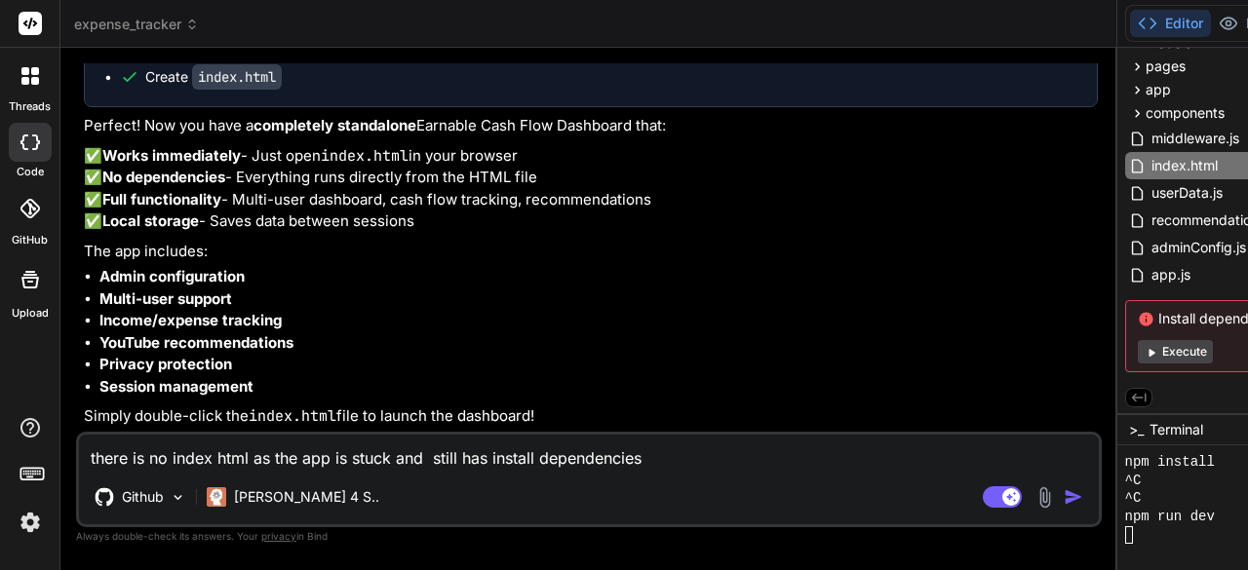
scroll to position [36251, 0]
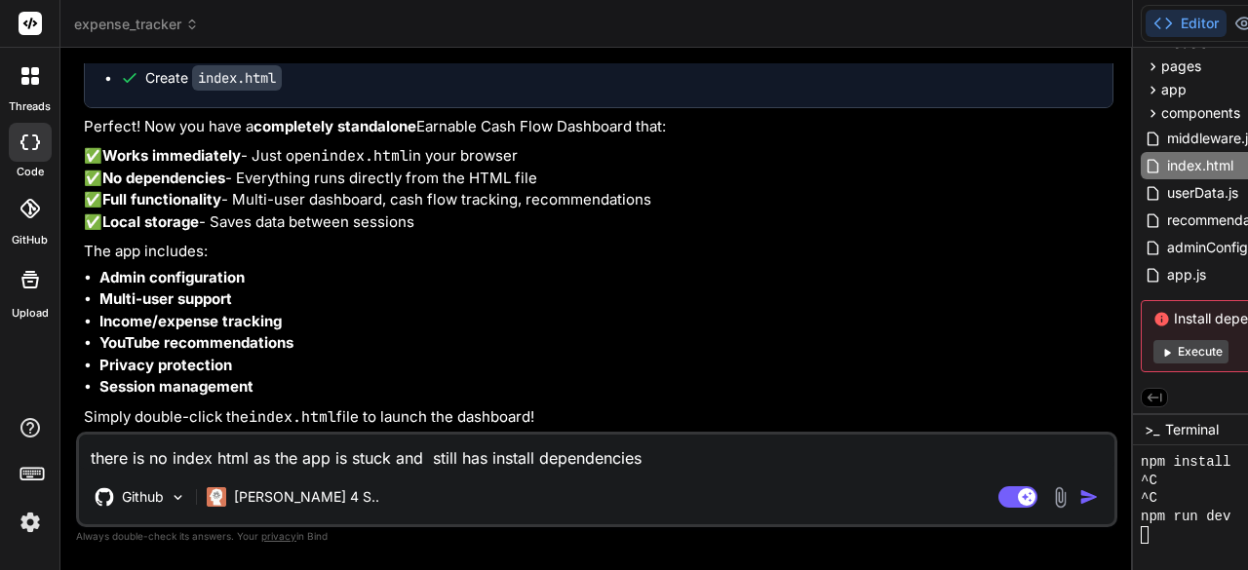
scroll to position [36115, 0]
type textarea "x"
click at [331, 457] on textarea "there is no index html as the app is stuck and still has install dependencies" at bounding box center [596, 452] width 1035 height 35
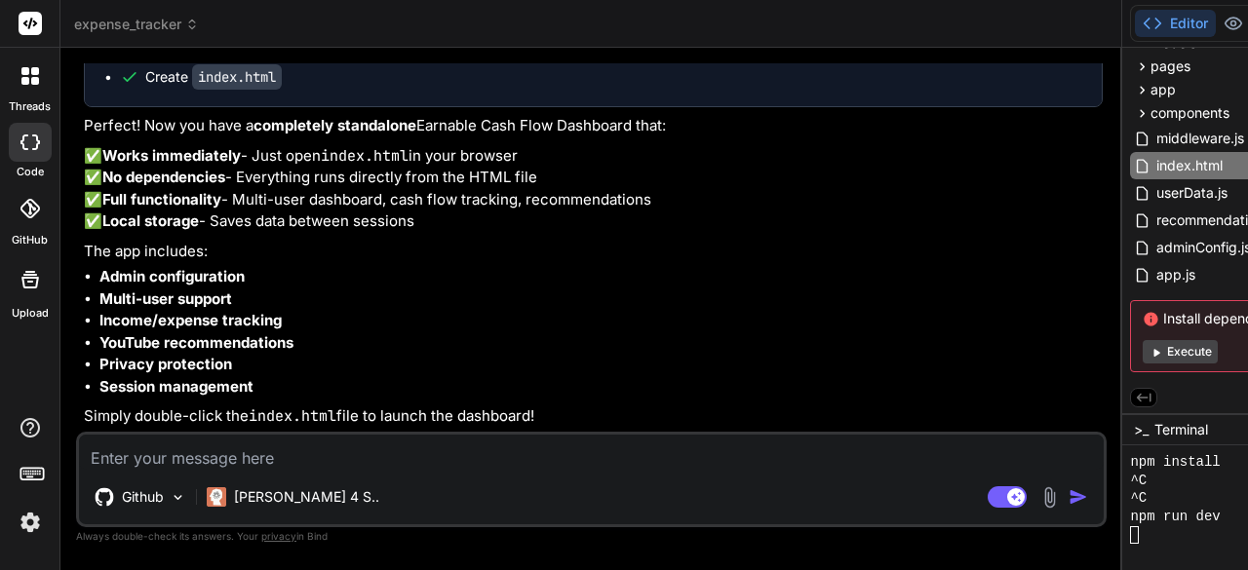
type textarea "t"
type textarea "x"
type textarea "th"
type textarea "x"
type textarea "thi"
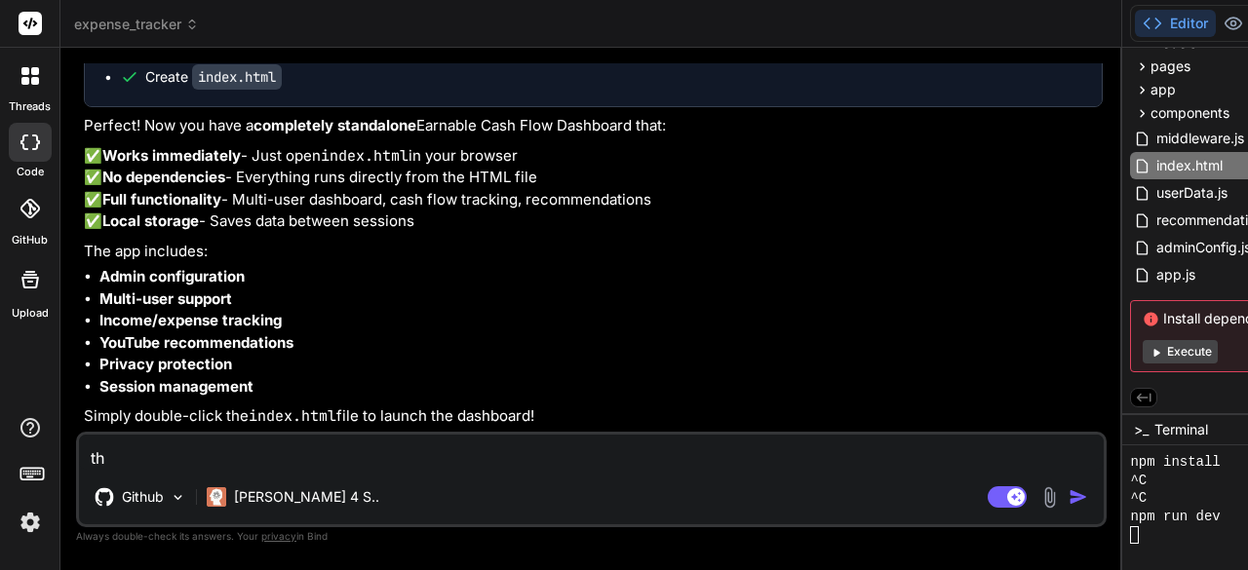
type textarea "x"
type textarea "this"
type textarea "x"
type textarea "this"
type textarea "x"
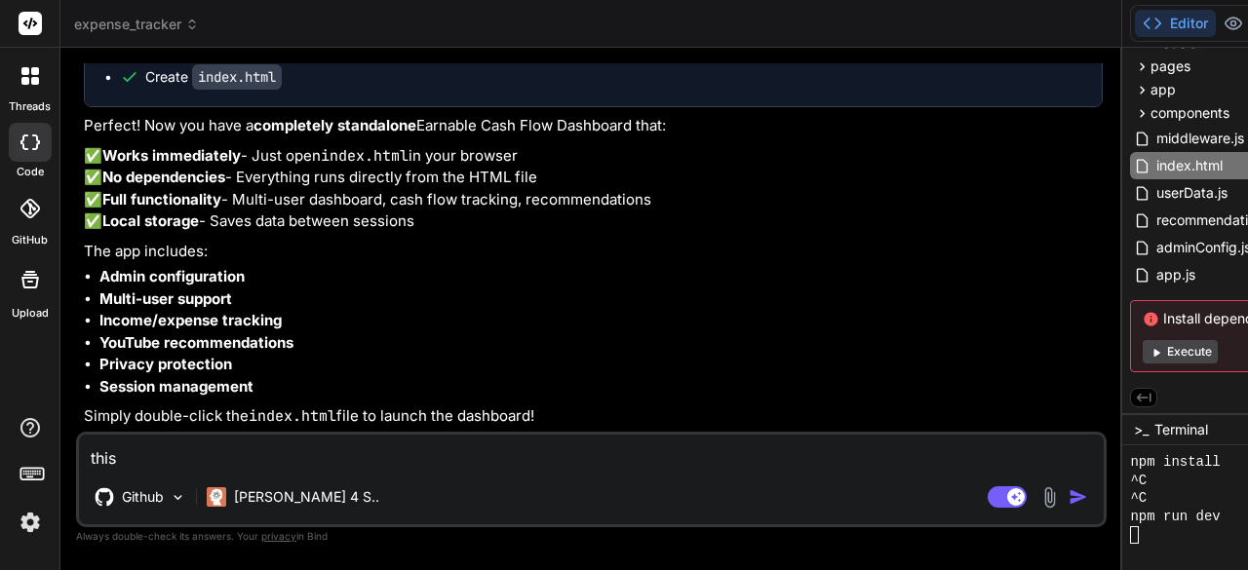
type textarea "this i"
type textarea "x"
type textarea "this is"
type textarea "x"
type textarea "this isn"
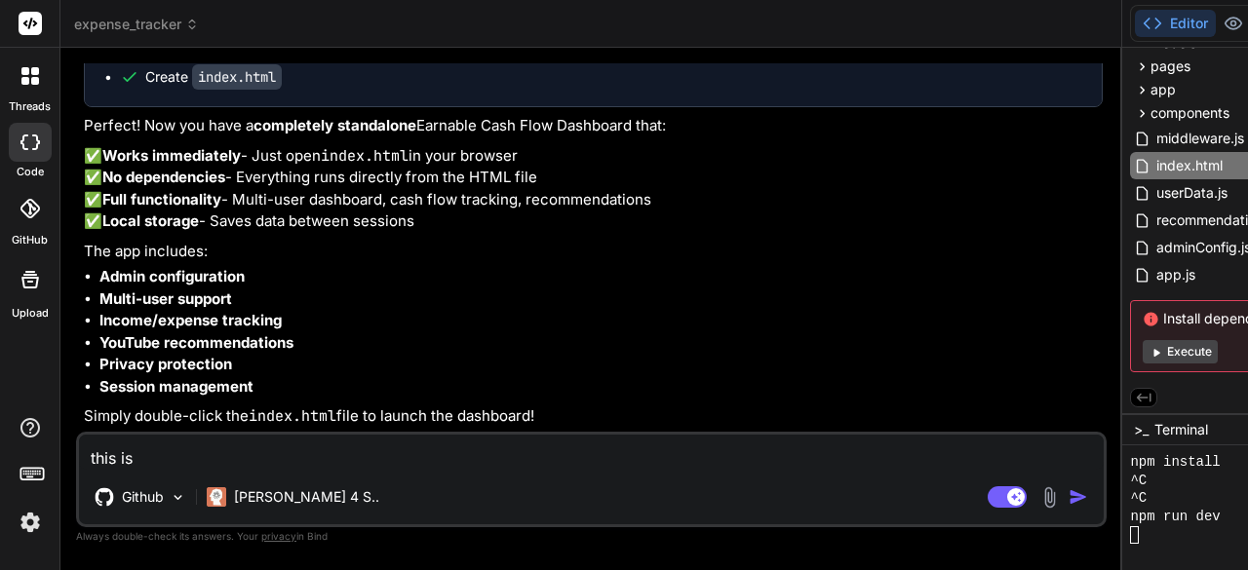
type textarea "x"
type textarea "this isnt"
type textarea "x"
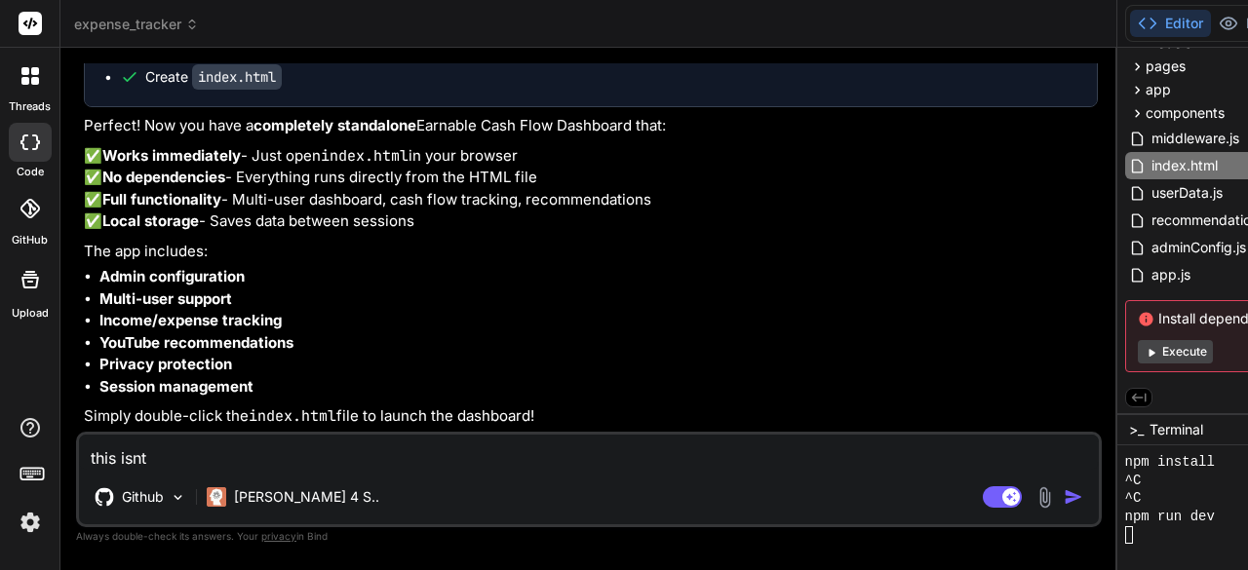
type textarea "this isnt"
type textarea "x"
type textarea "this isnt w"
type textarea "x"
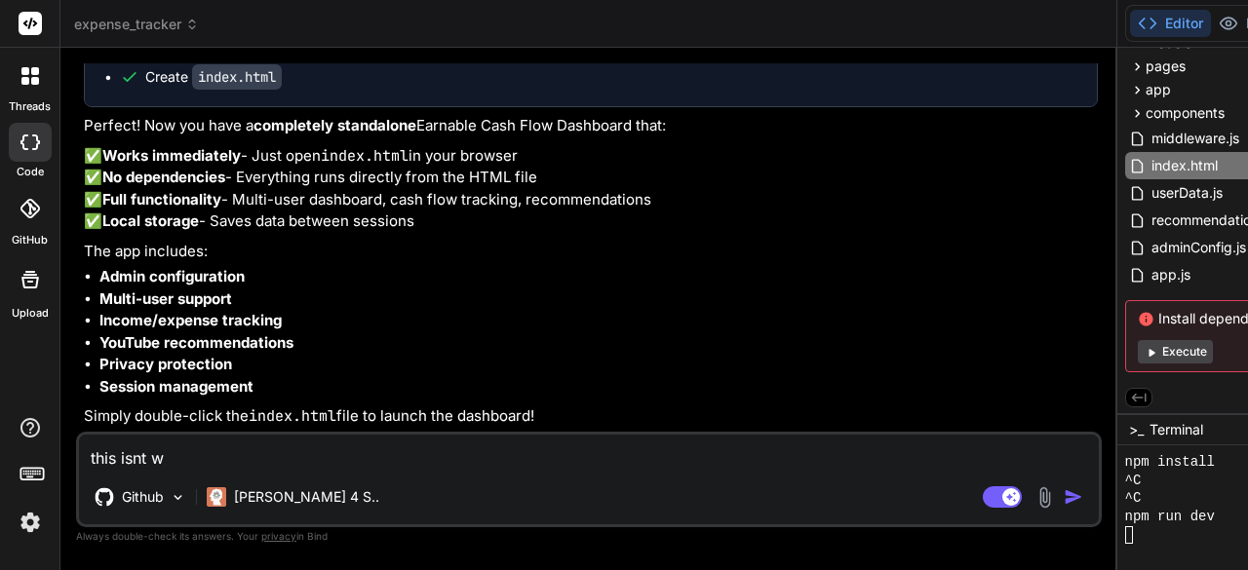
type textarea "this isnt wo"
type textarea "x"
type textarea "this isnt wor"
type textarea "x"
type textarea "this isnt work"
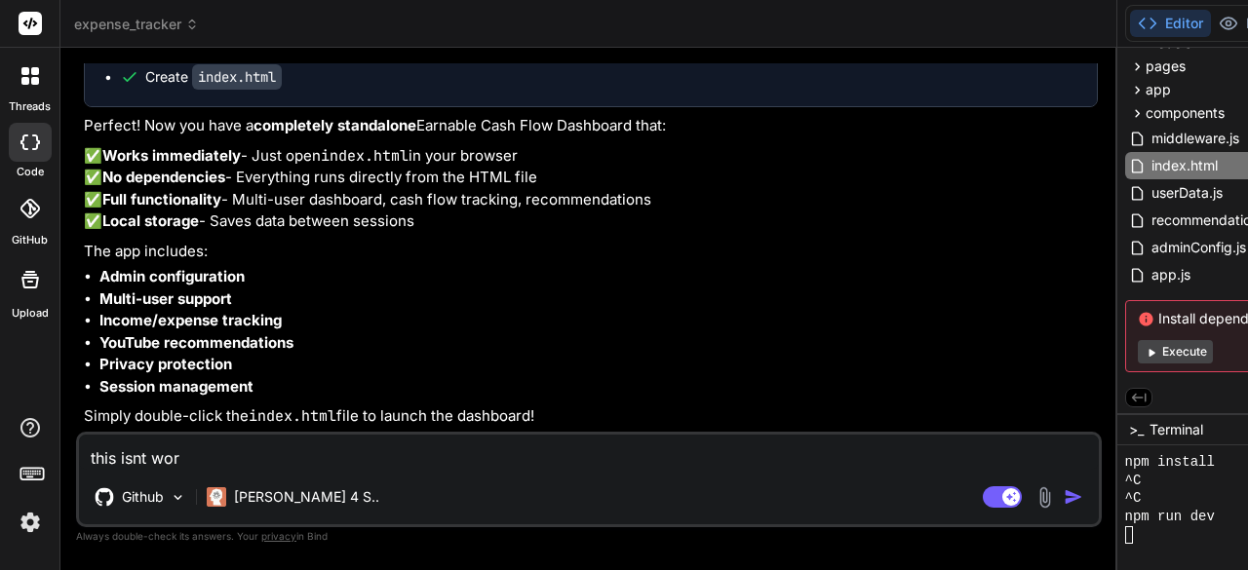
type textarea "x"
type textarea "this isnt worki"
type textarea "x"
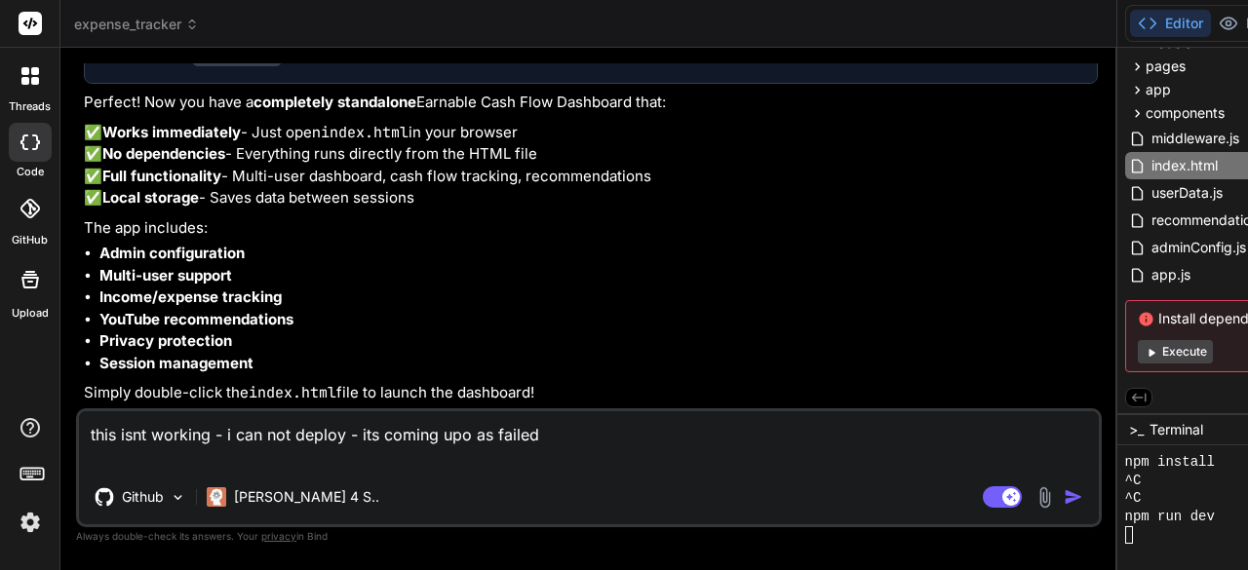
click at [170, 461] on textarea "this isnt working - i can not deploy - its coming upo as failed" at bounding box center [589, 440] width 1020 height 58
click at [1064, 502] on img "button" at bounding box center [1073, 496] width 19 height 19
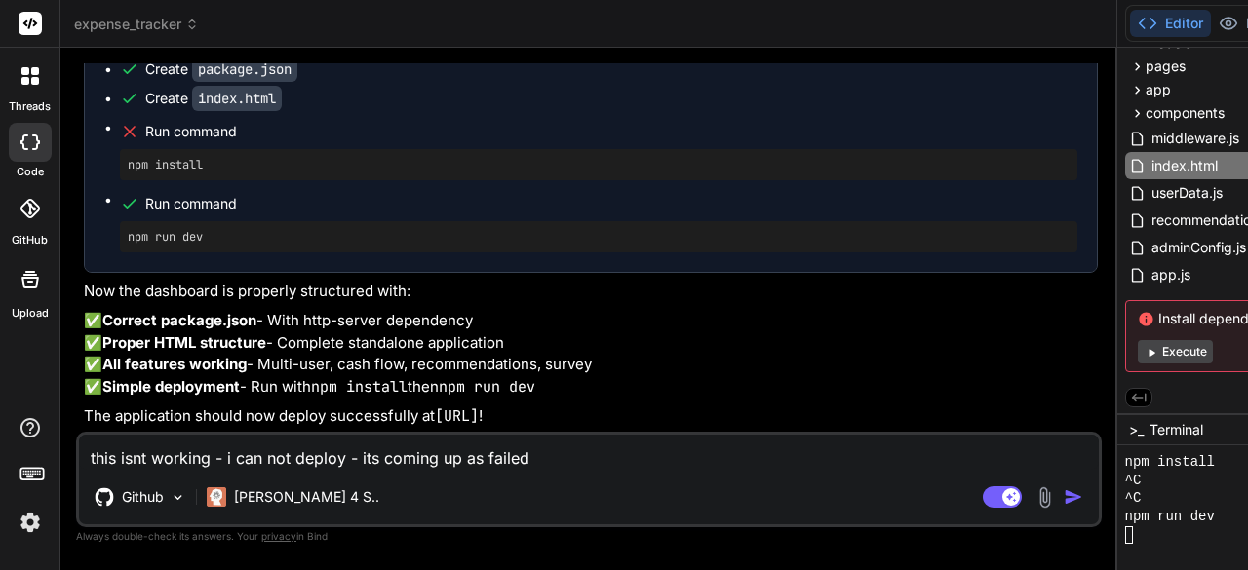
scroll to position [37048, 0]
drag, startPoint x: 289, startPoint y: 415, endPoint x: 93, endPoint y: 422, distance: 196.1
click at [84, 415] on p "The application should now deploy successfully at [URL] !" at bounding box center [591, 417] width 1014 height 22
copy p "[URL] !"
click at [345, 445] on textarea "this isnt working - i can not deploy - its coming up as failed" at bounding box center [589, 452] width 1020 height 35
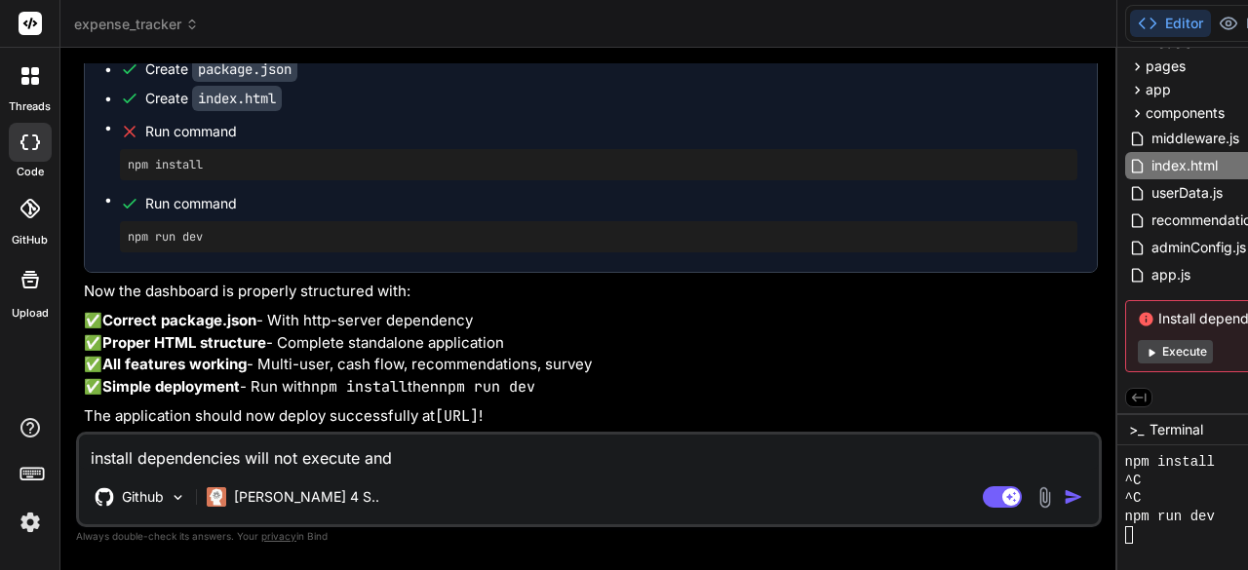
paste textarea "[URL]!"
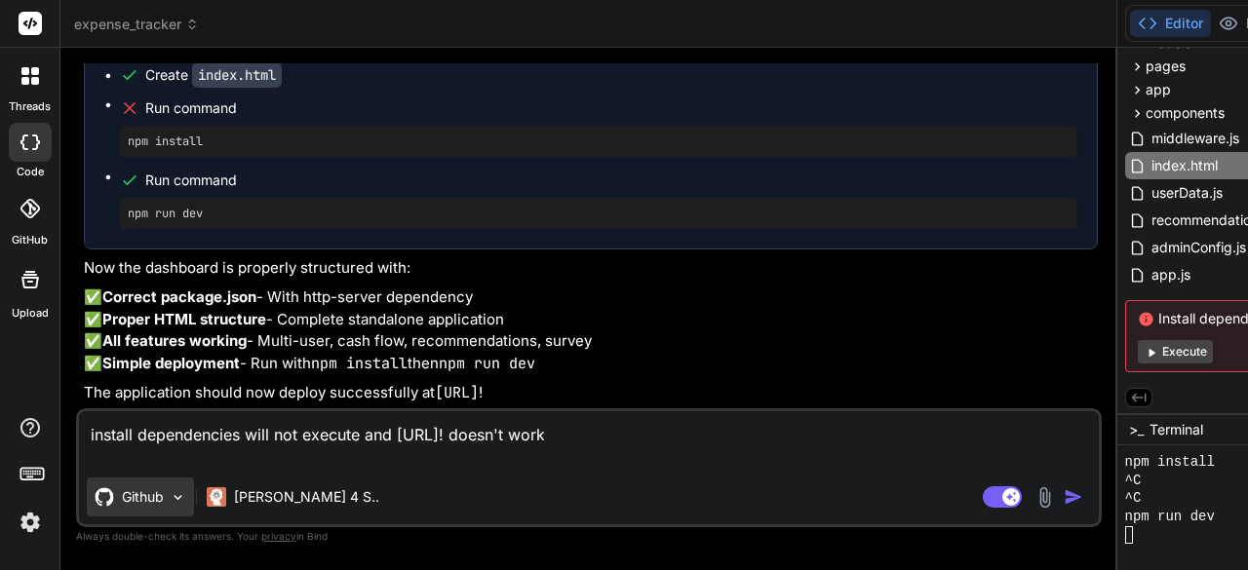
click at [174, 492] on img at bounding box center [178, 497] width 17 height 17
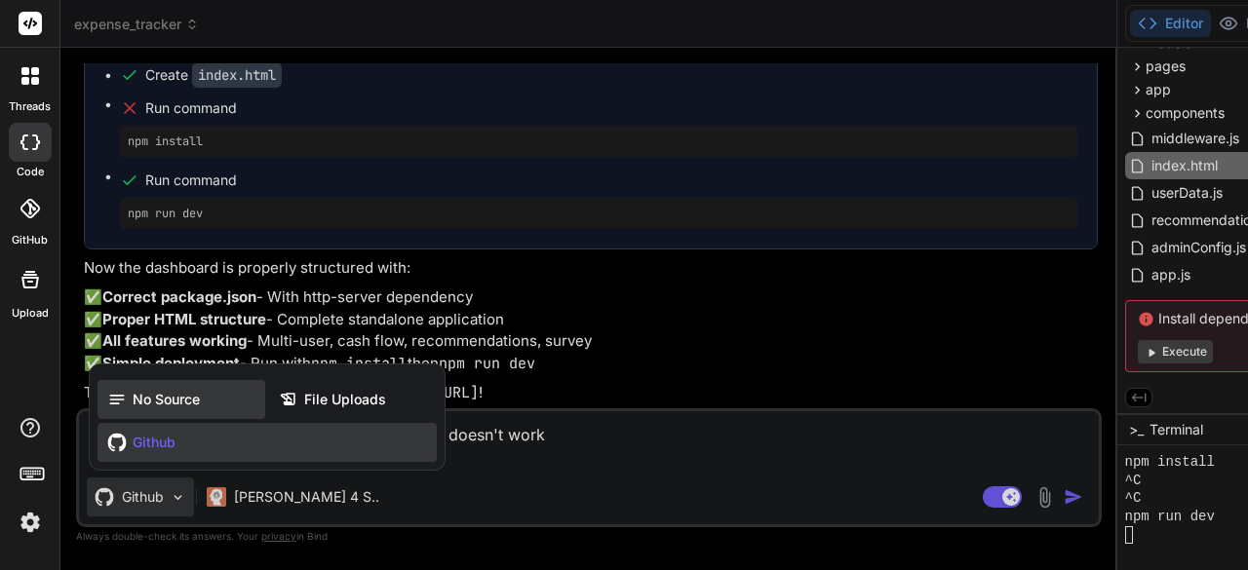
click at [156, 408] on span "No Source" at bounding box center [166, 399] width 67 height 19
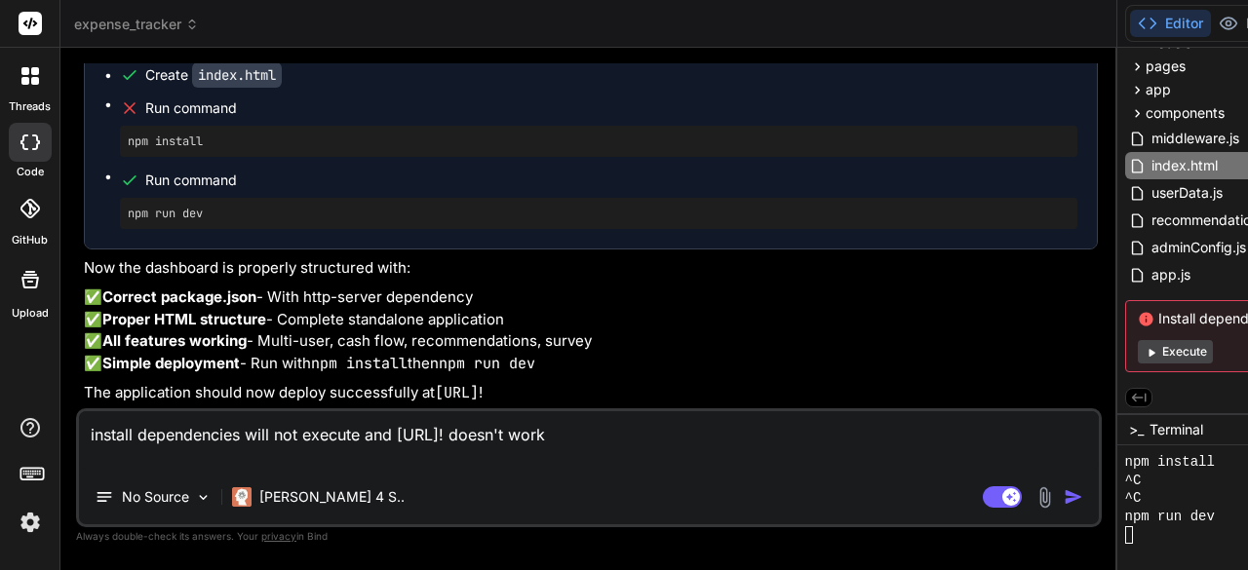
click at [1064, 496] on img "button" at bounding box center [1073, 496] width 19 height 19
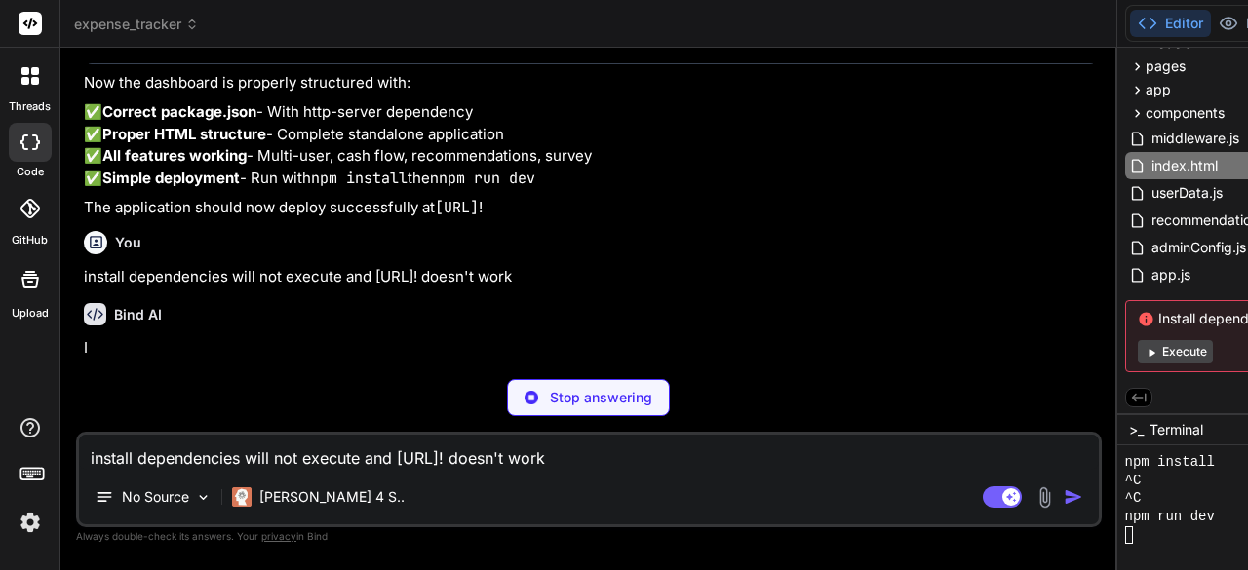
scroll to position [37272, 0]
